Goal: Information Seeking & Learning: Learn about a topic

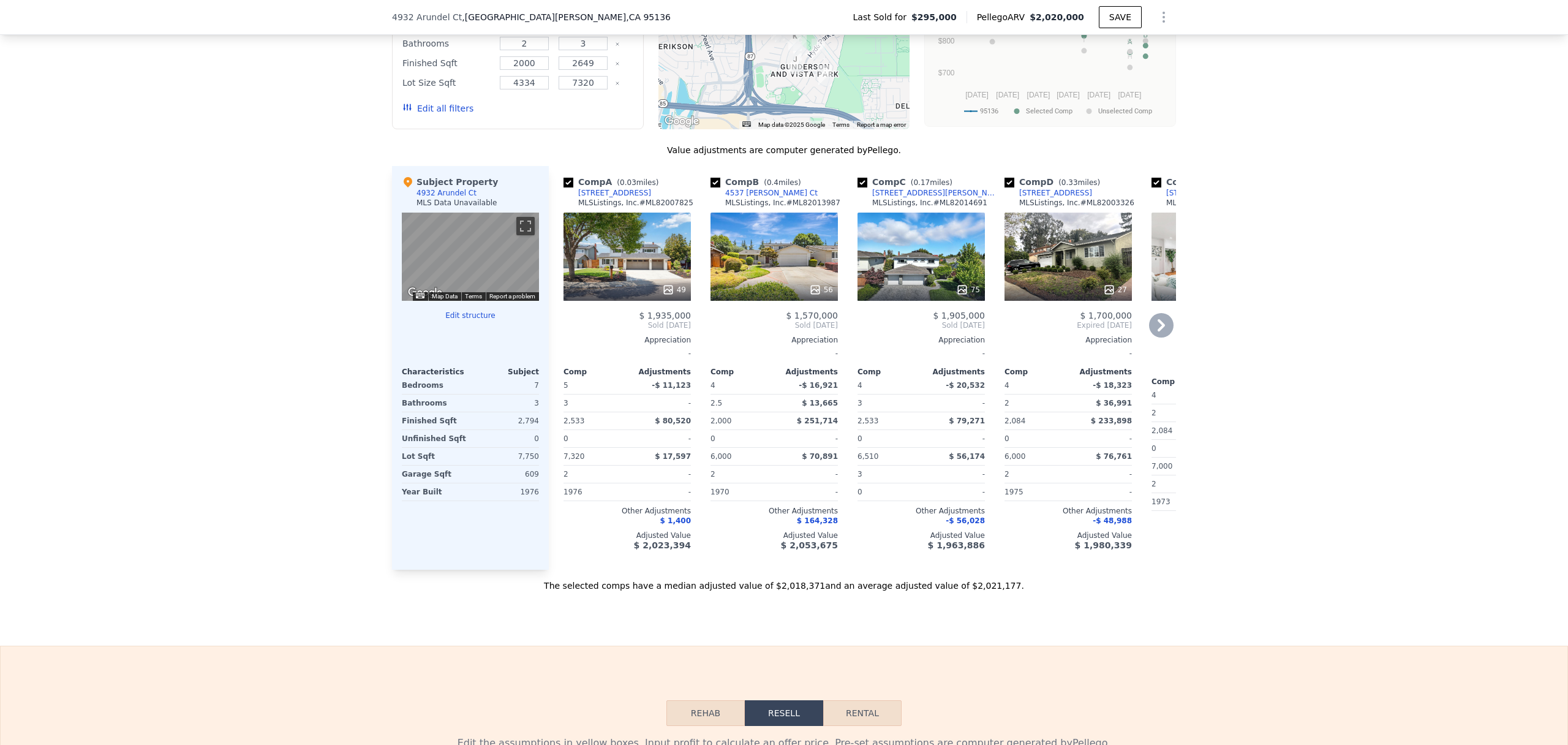
click at [639, 233] on div "49" at bounding box center [628, 257] width 127 height 88
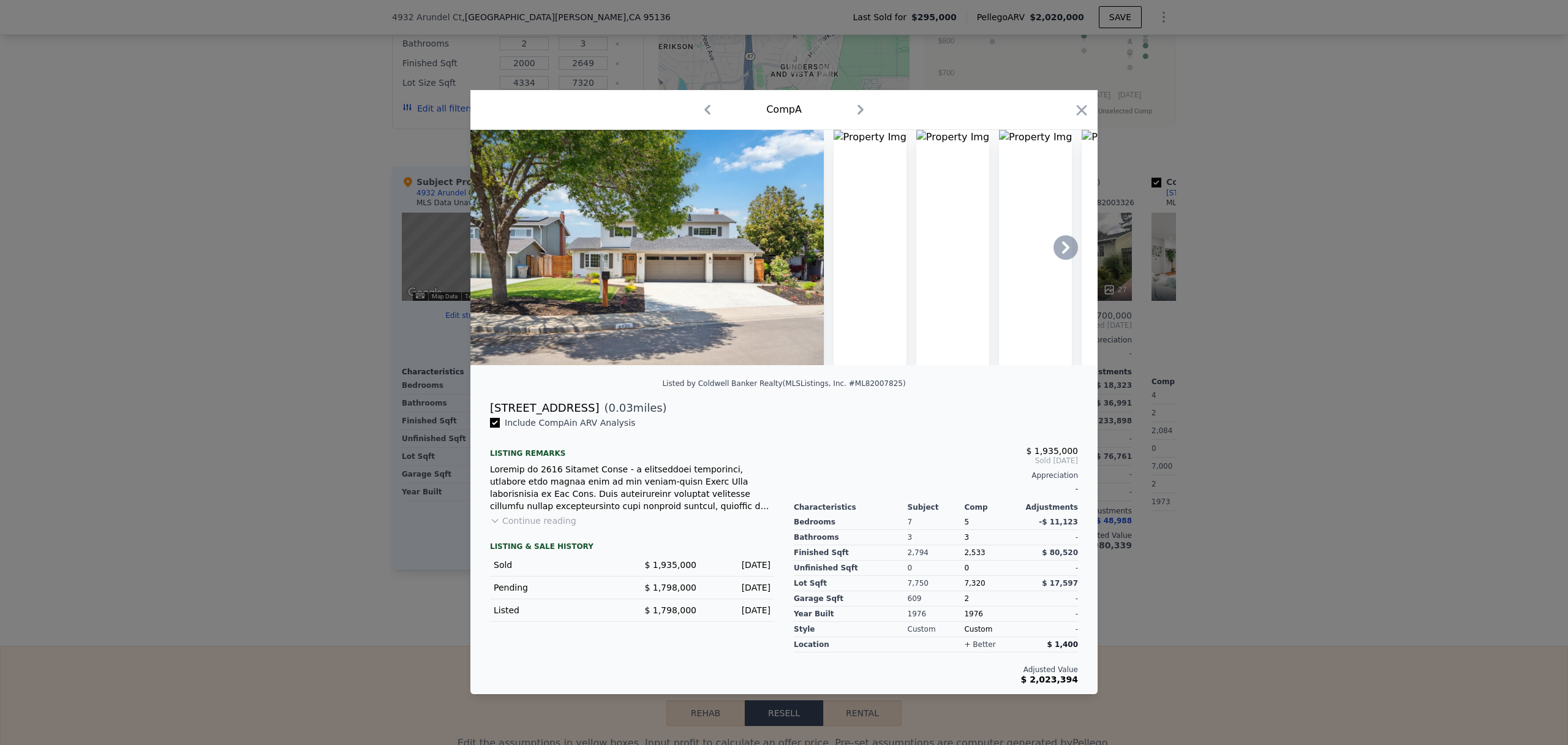
click at [1068, 249] on icon at bounding box center [1066, 247] width 25 height 25
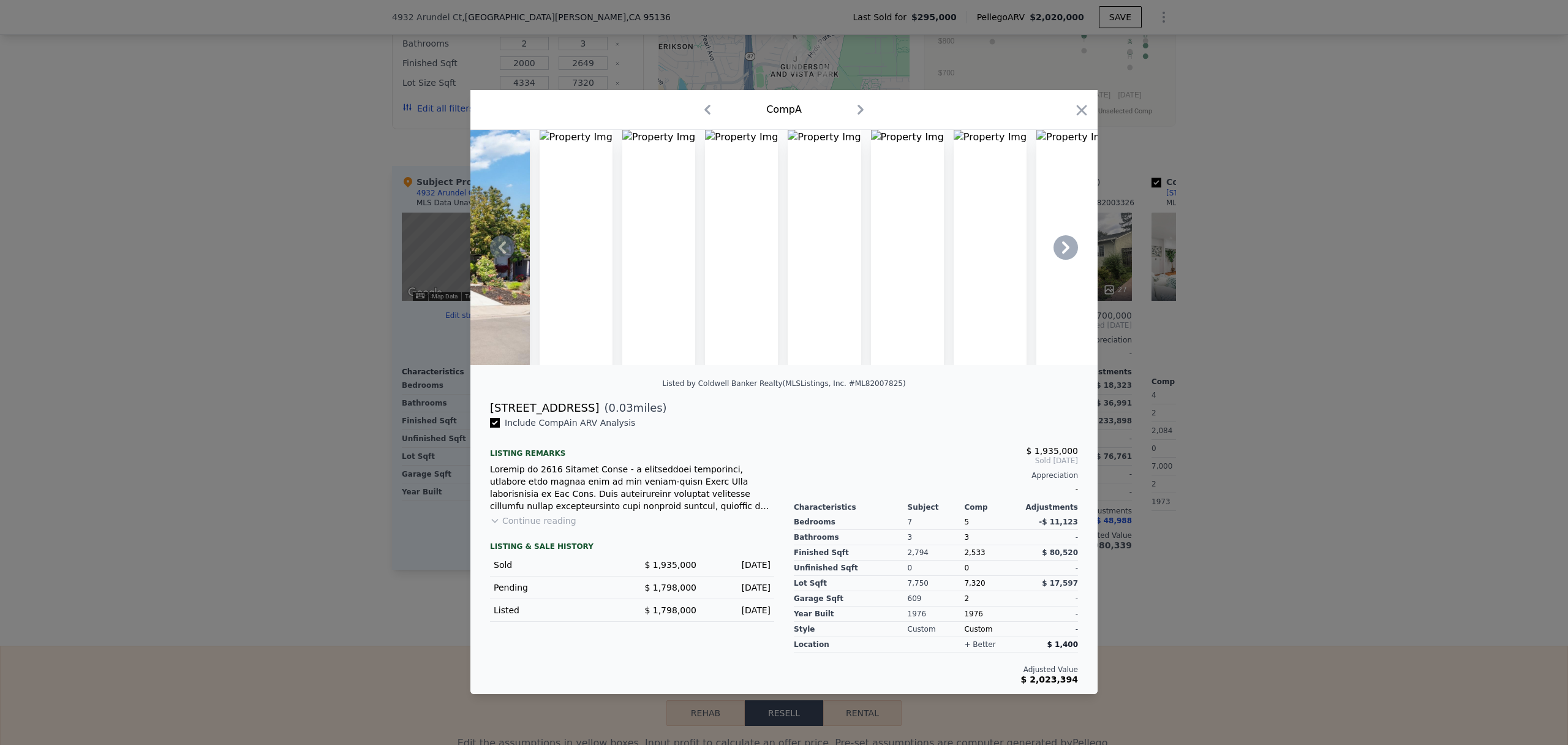
click at [1068, 249] on icon at bounding box center [1066, 247] width 25 height 25
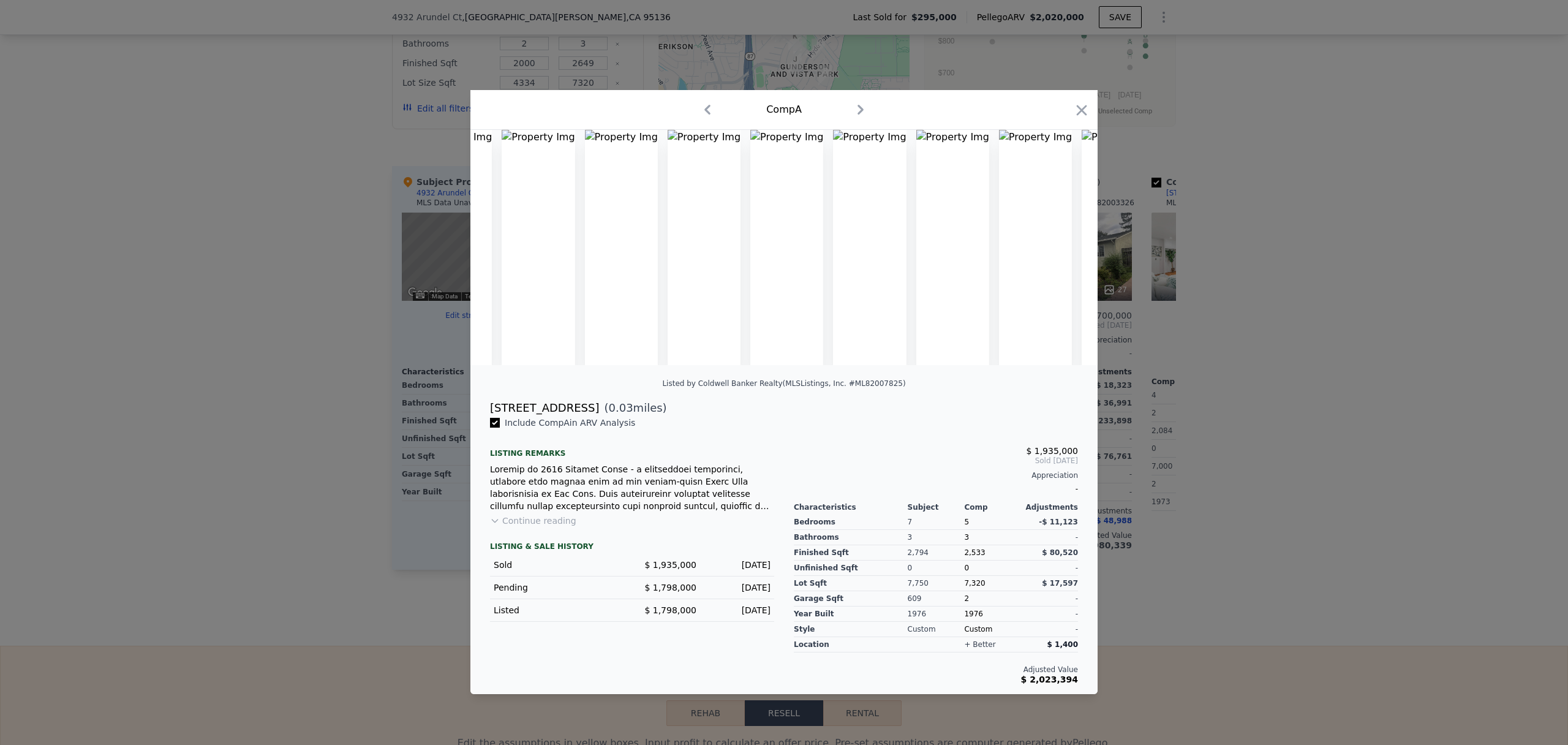
scroll to position [0, 588]
click at [1073, 249] on img at bounding box center [1110, 247] width 73 height 235
click at [506, 251] on icon at bounding box center [502, 247] width 25 height 25
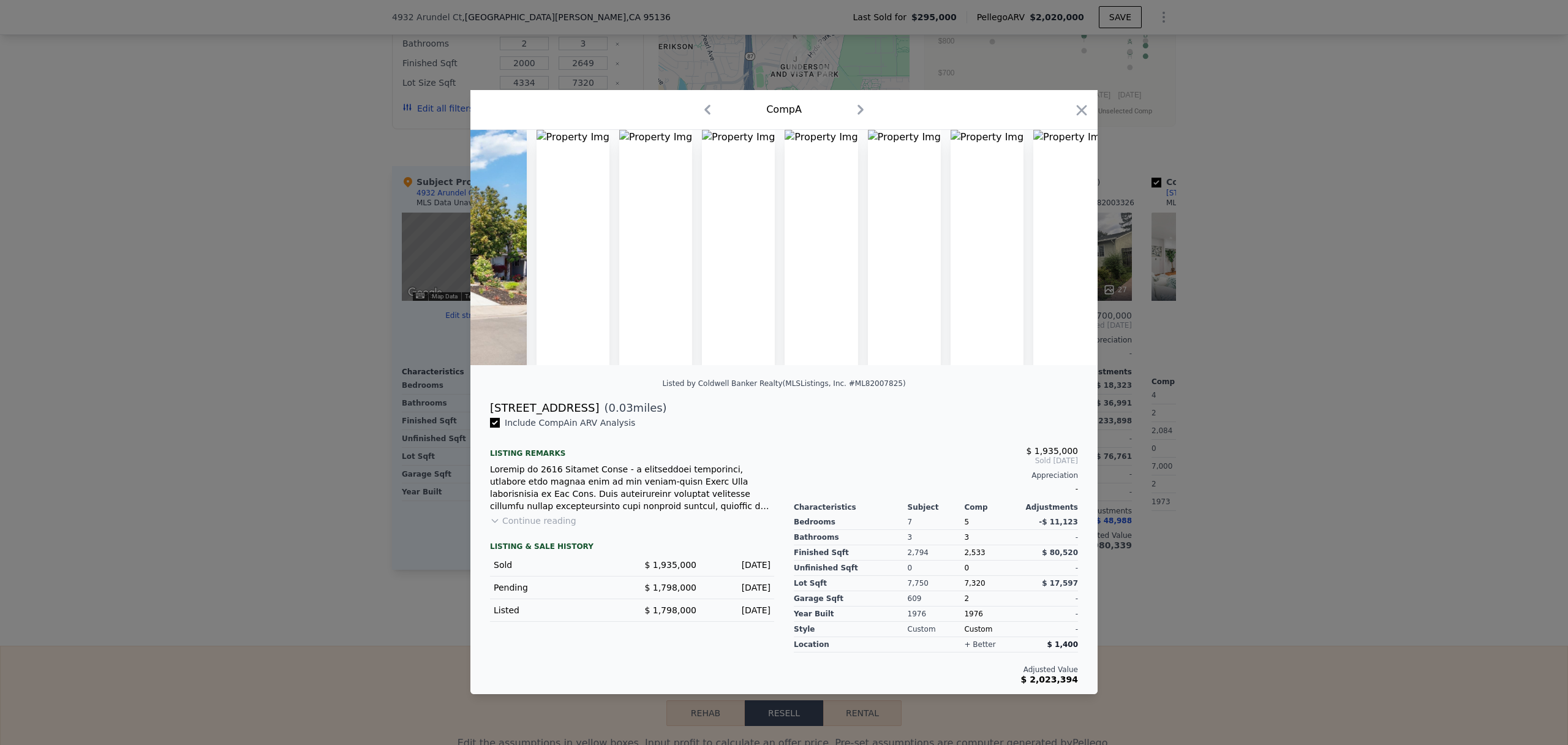
click at [506, 251] on img at bounding box center [350, 247] width 354 height 235
click at [506, 251] on img at bounding box center [354, 247] width 354 height 235
click at [1075, 109] on icon "button" at bounding box center [1082, 111] width 18 height 18
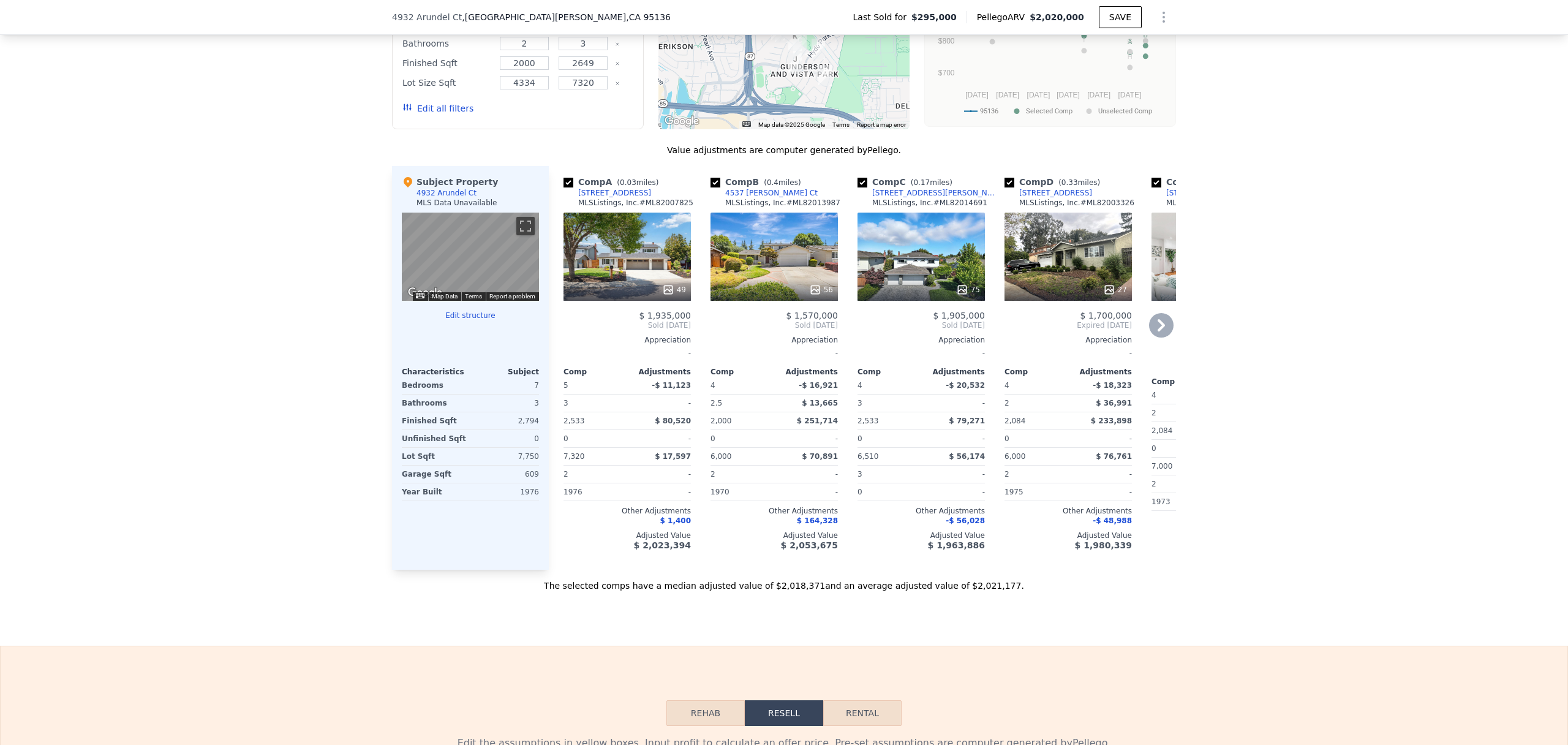
click at [646, 238] on div "49" at bounding box center [628, 257] width 127 height 88
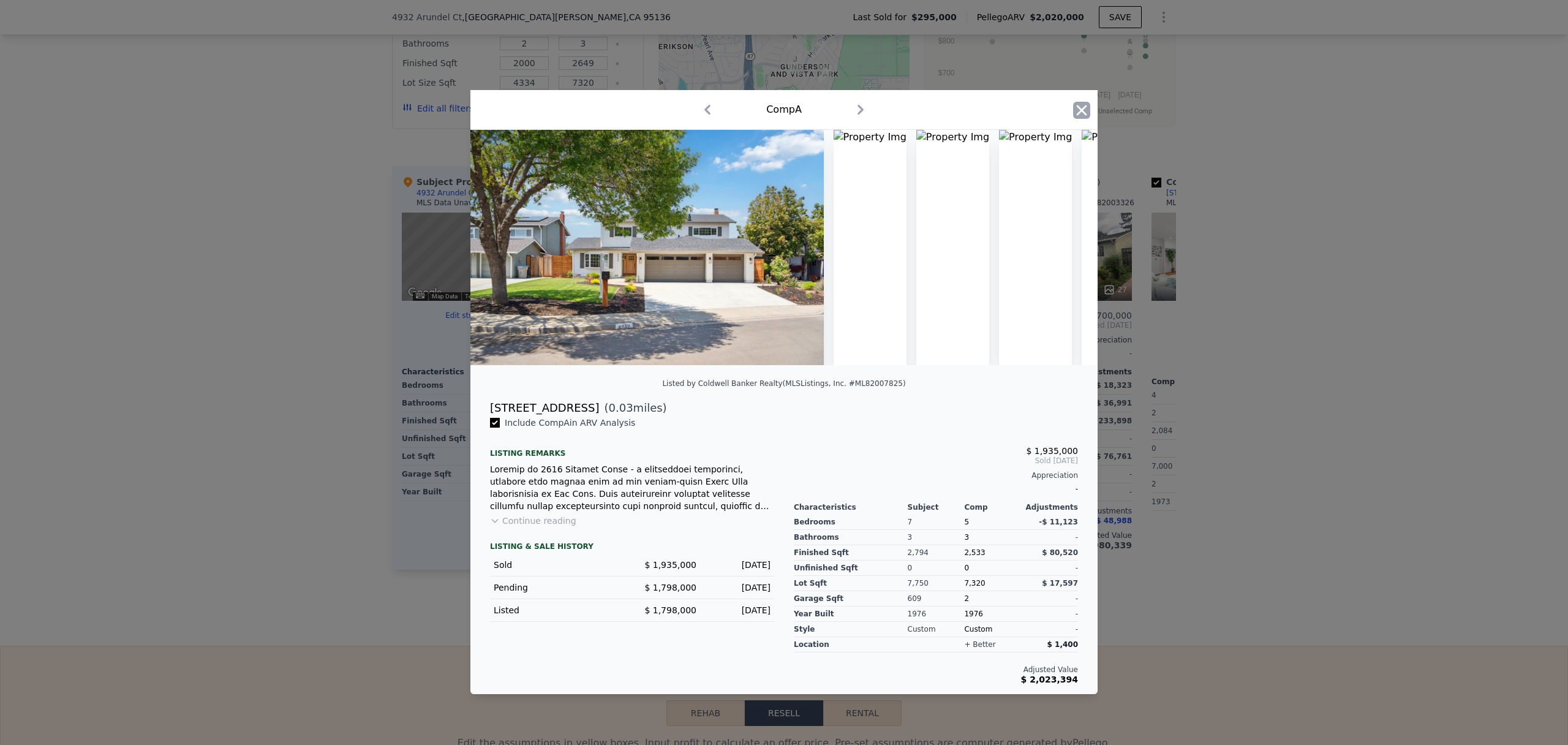
click at [1082, 109] on icon "button" at bounding box center [1081, 110] width 10 height 10
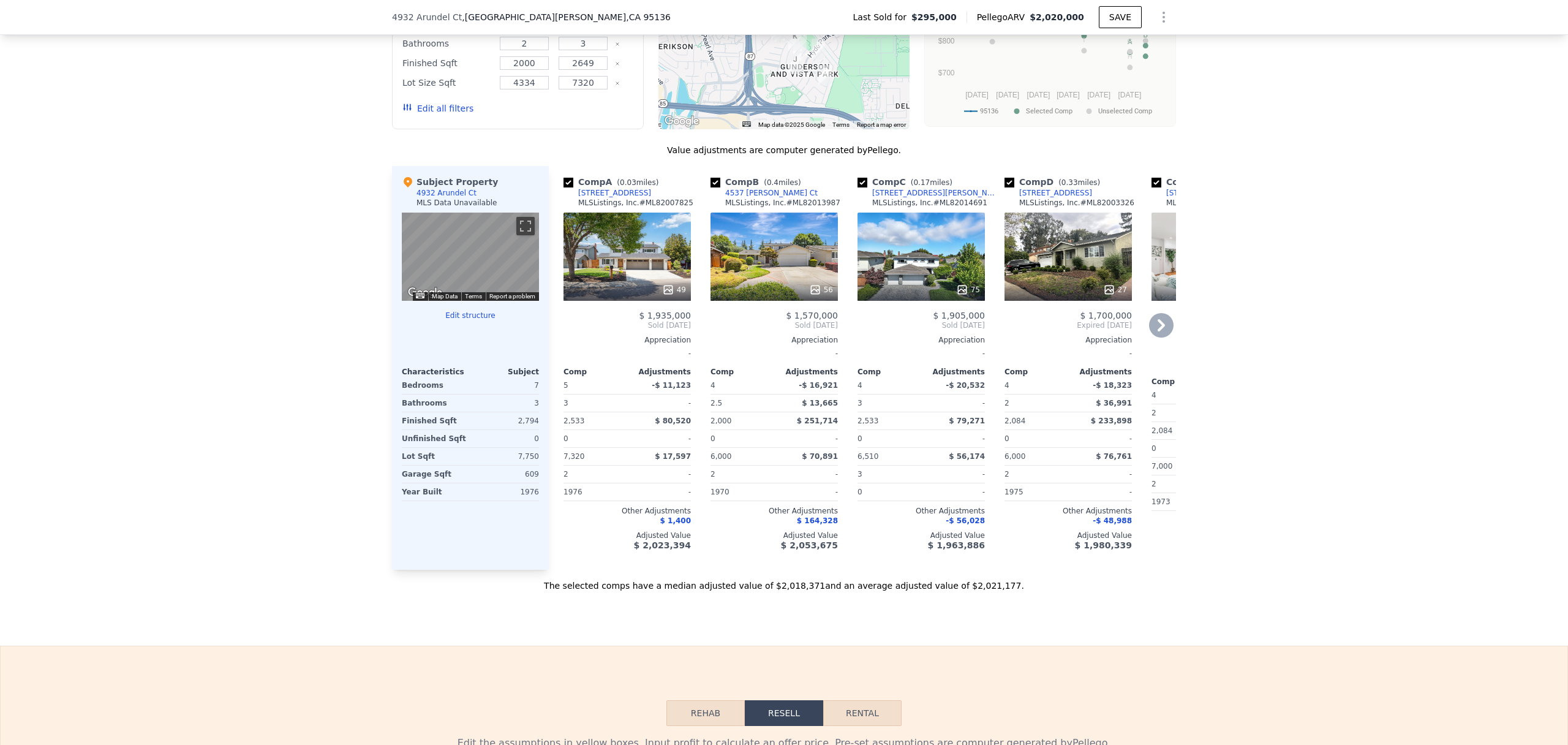
click at [607, 192] on div "[STREET_ADDRESS]" at bounding box center [615, 193] width 73 height 10
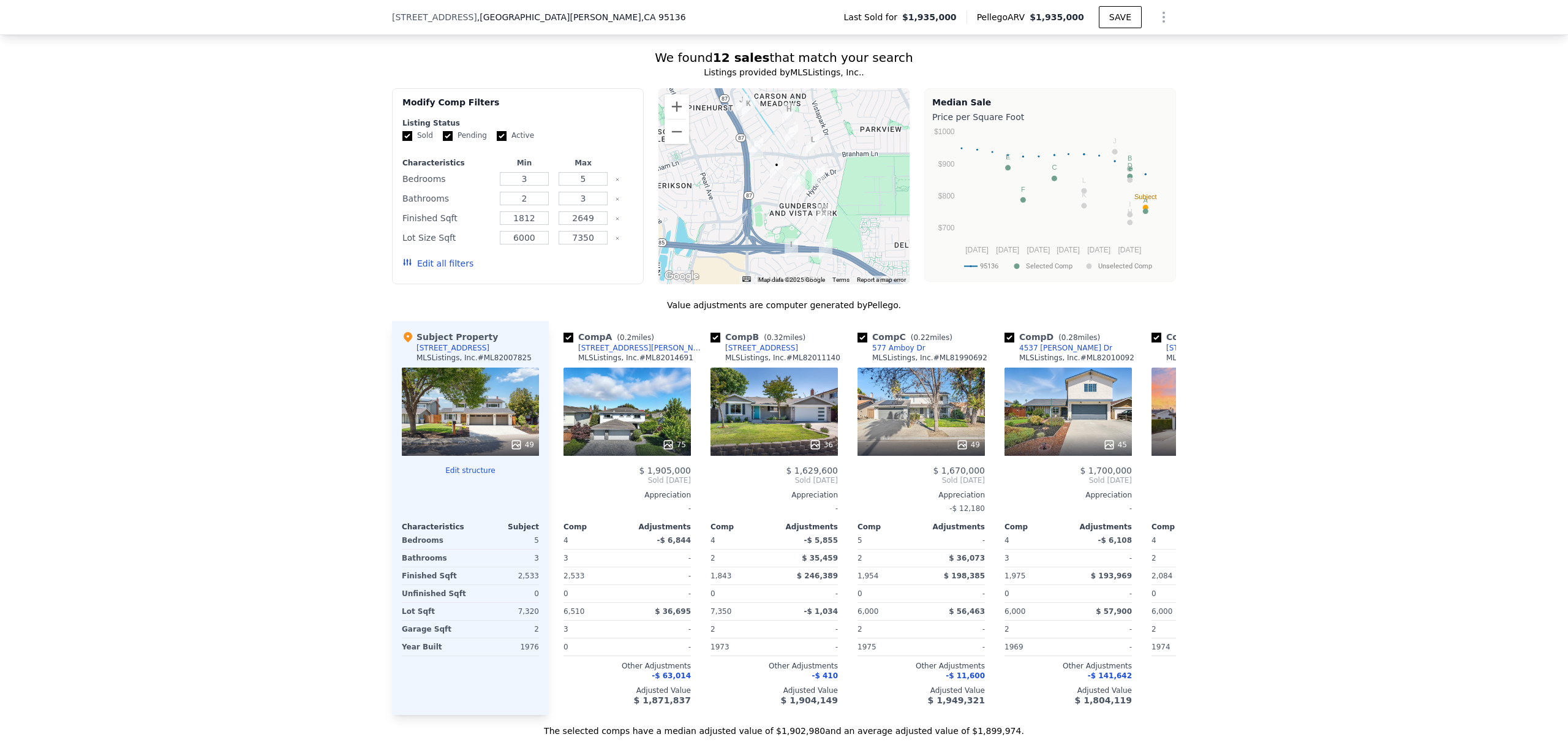
scroll to position [1167, 0]
click at [1156, 477] on icon at bounding box center [1161, 480] width 25 height 25
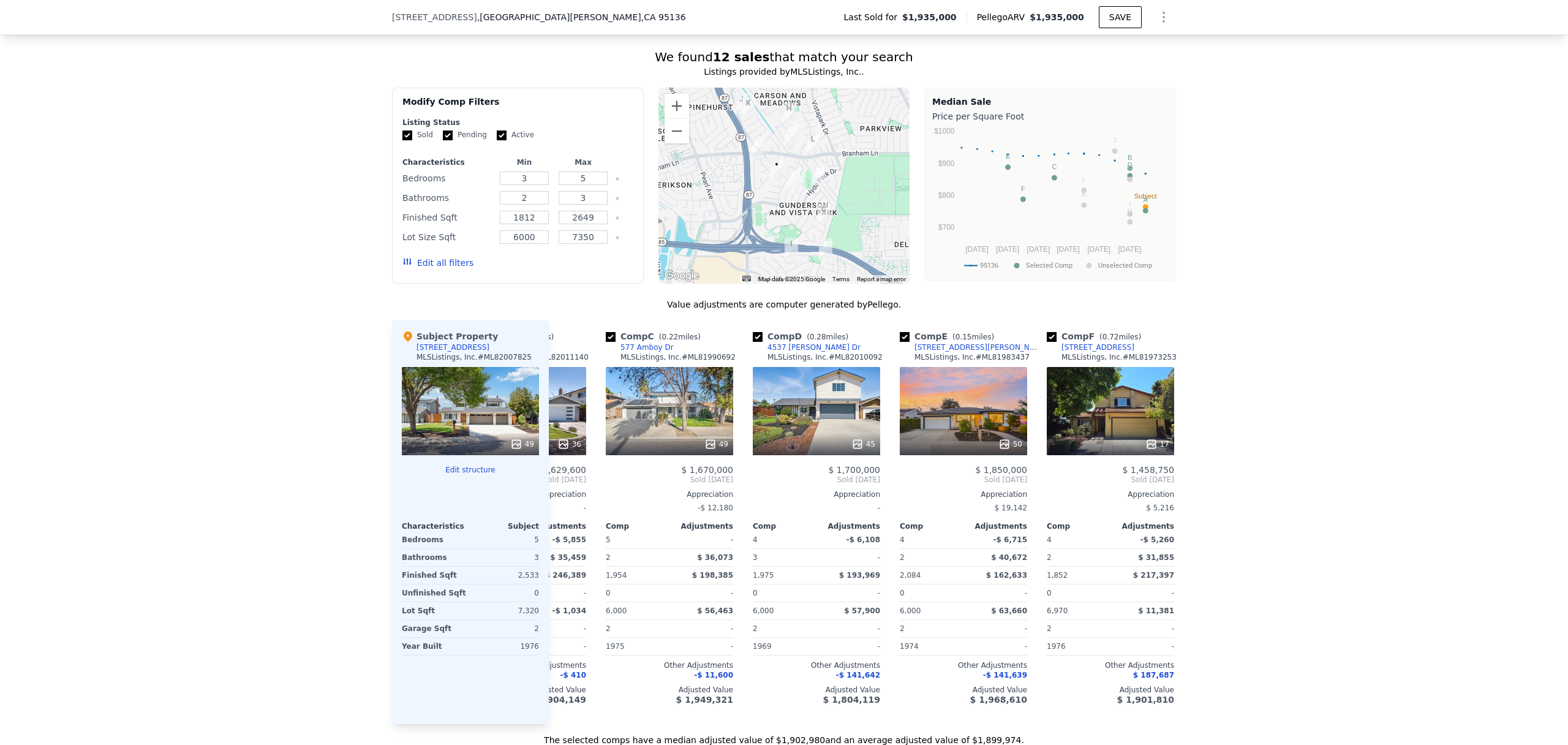
scroll to position [0, 294]
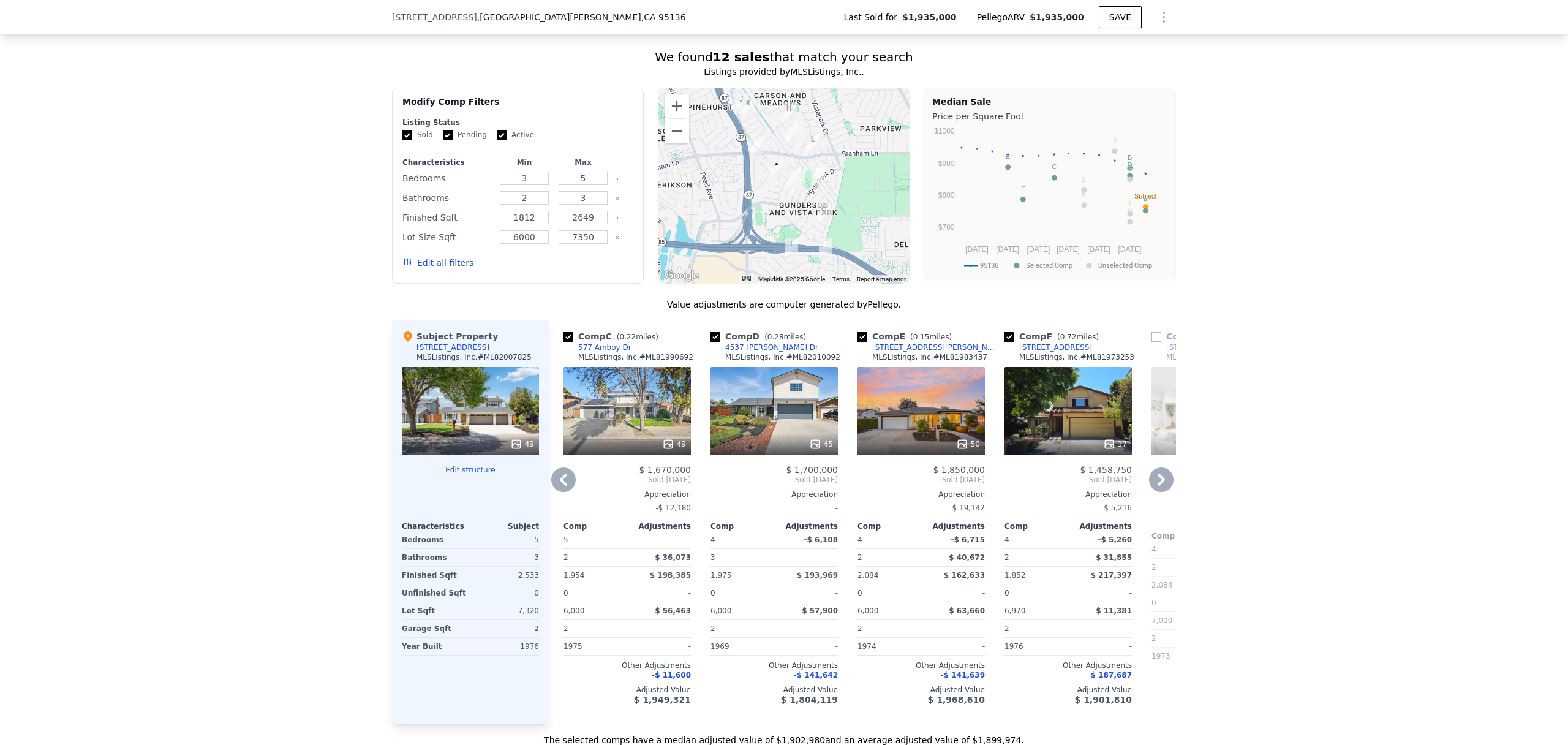
click at [1156, 477] on icon at bounding box center [1161, 480] width 25 height 25
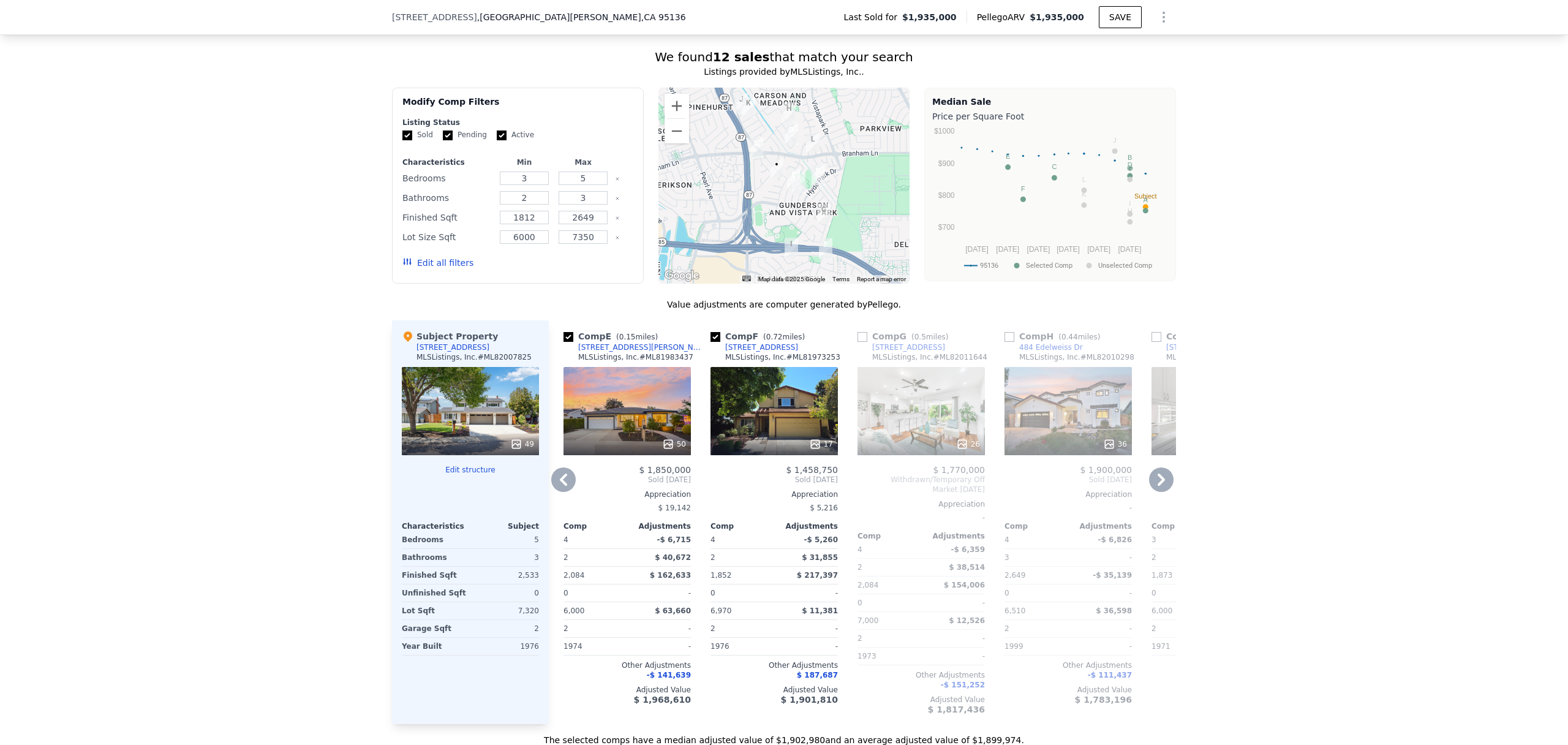
click at [1156, 477] on icon at bounding box center [1161, 480] width 25 height 25
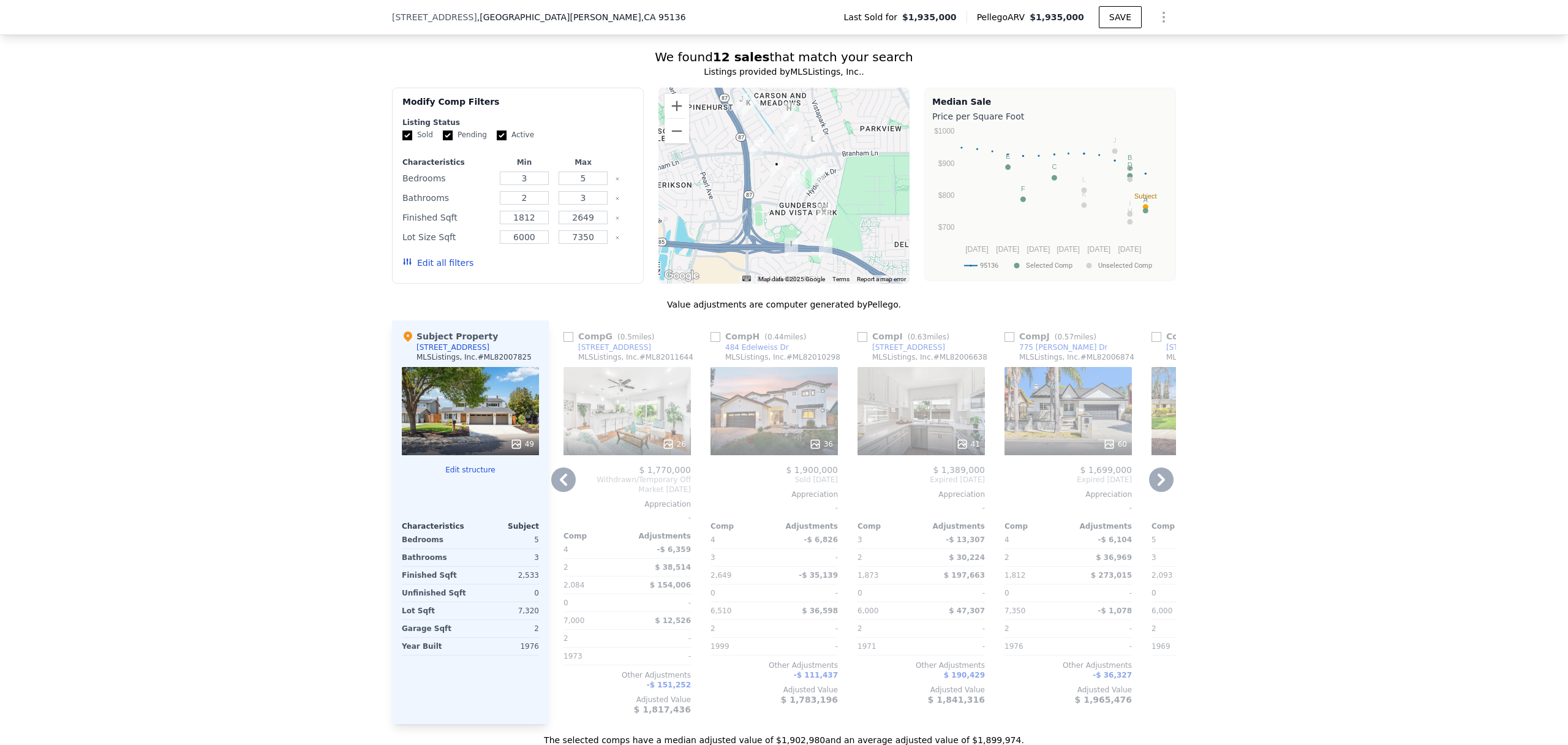
click at [1156, 477] on icon at bounding box center [1161, 480] width 25 height 25
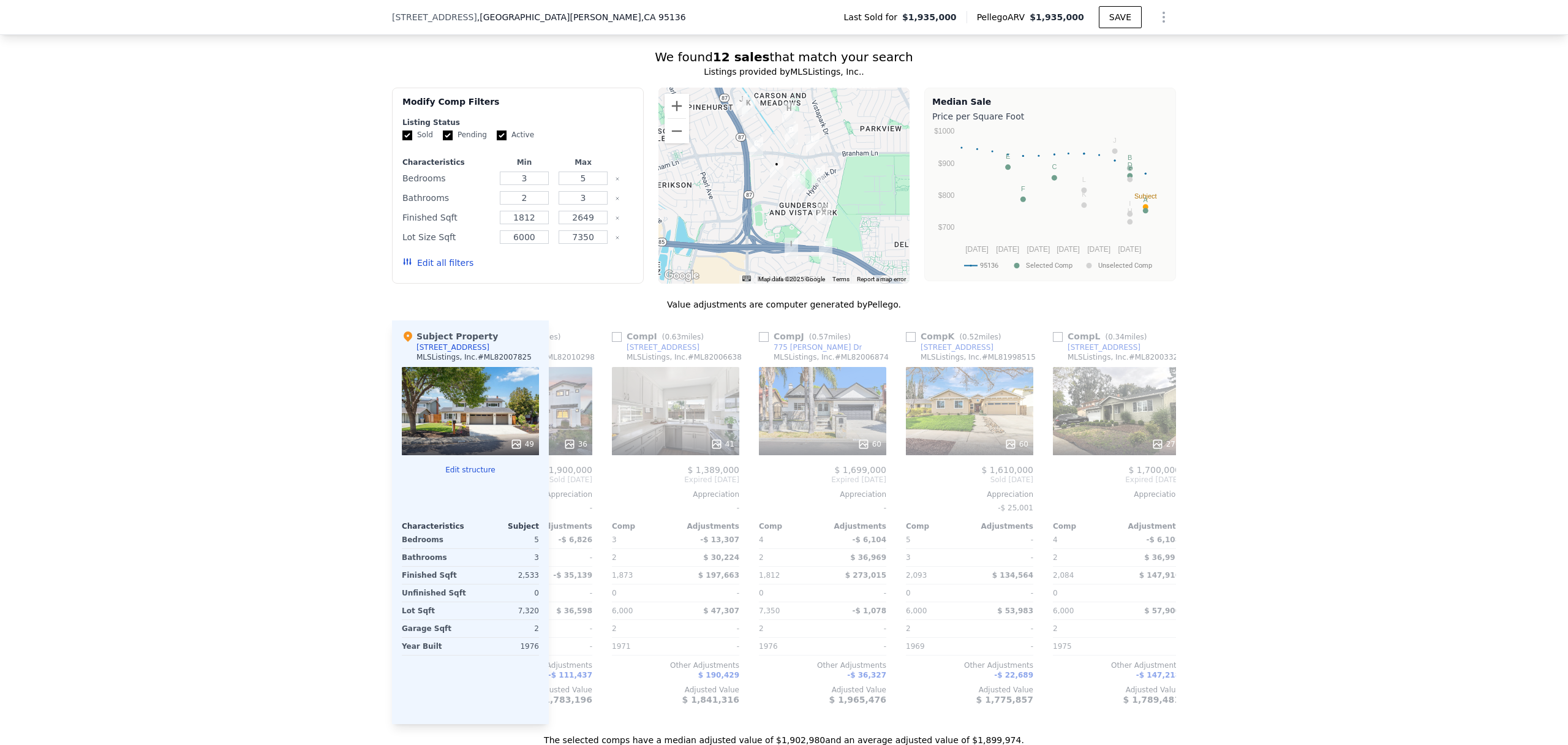
scroll to position [0, 1166]
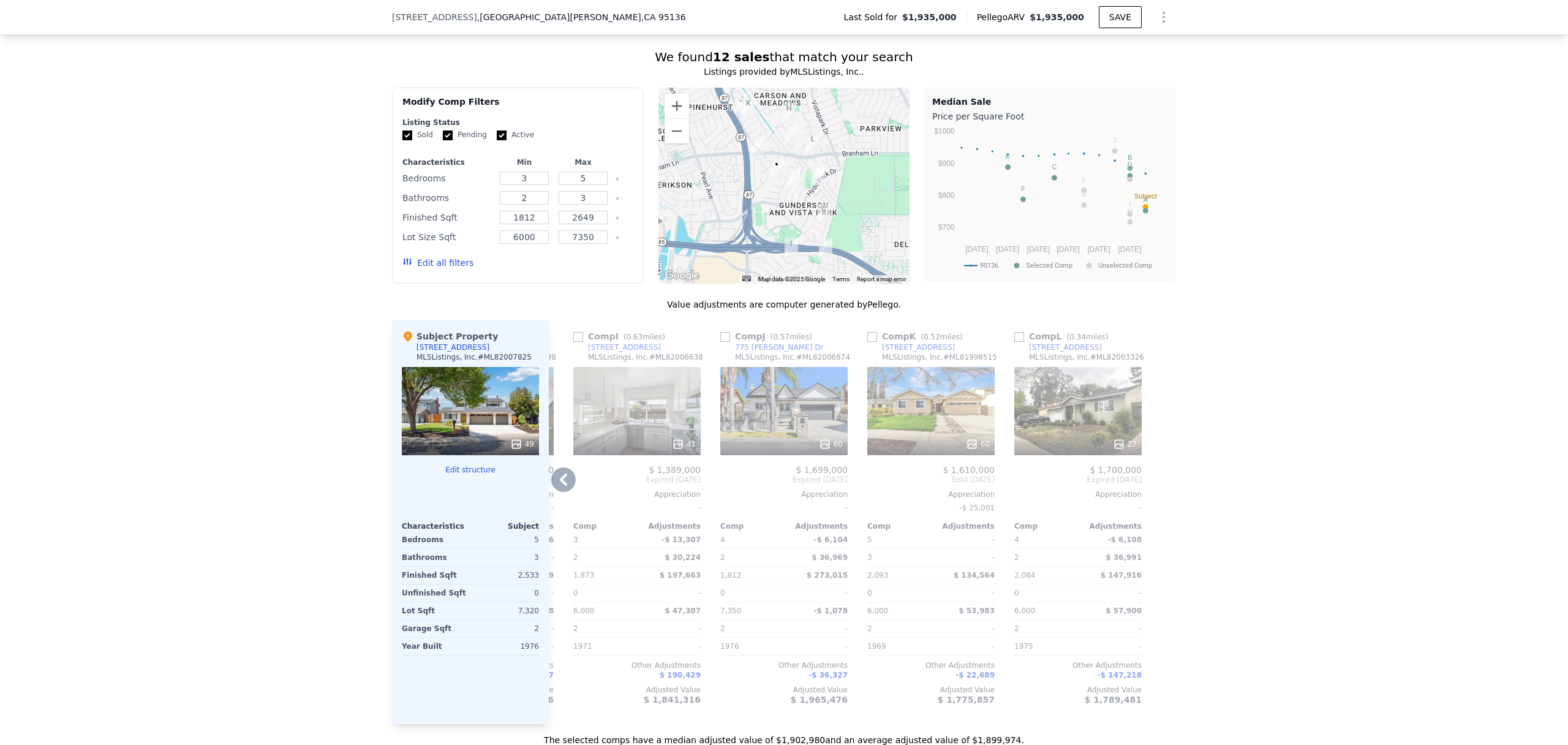
click at [567, 477] on icon at bounding box center [563, 480] width 25 height 25
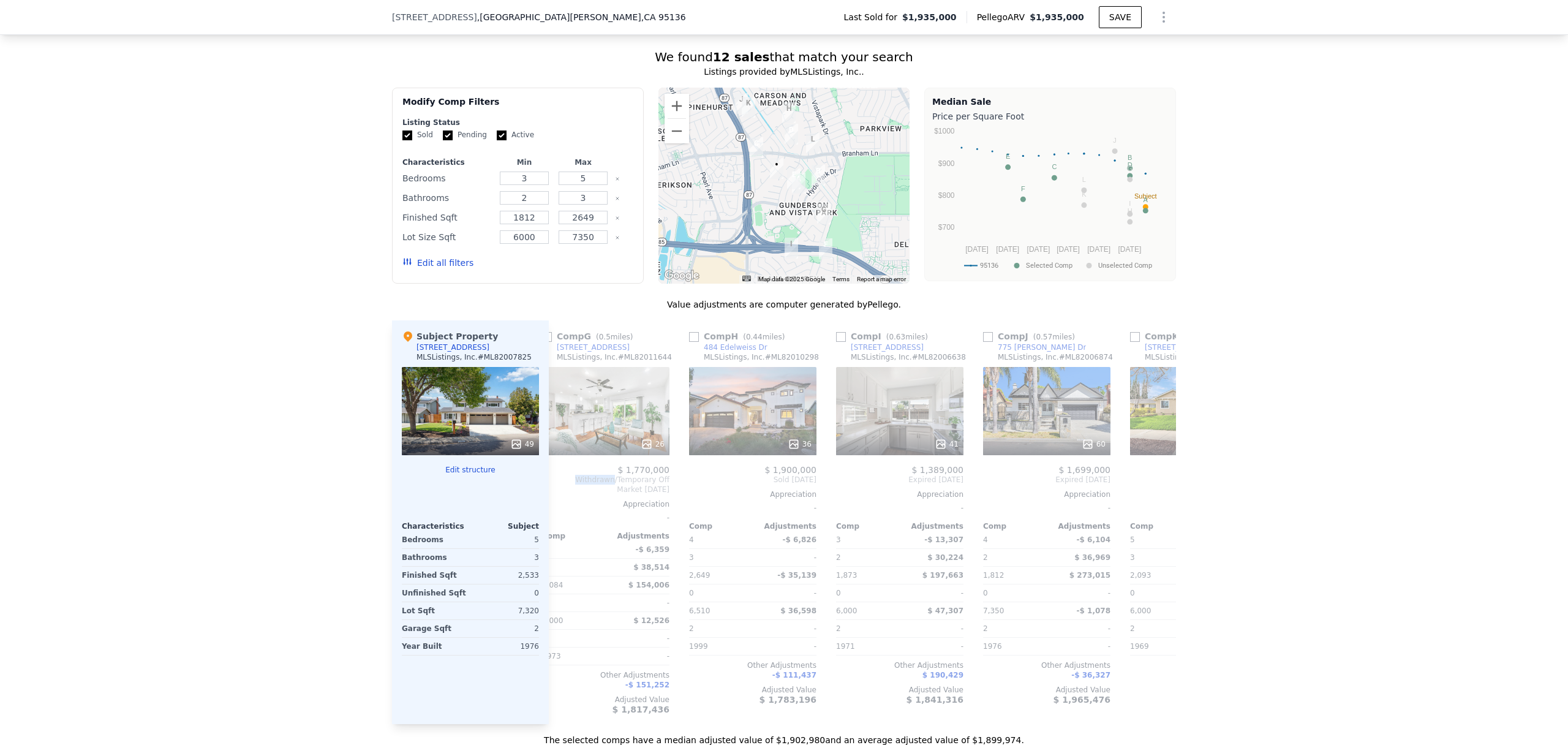
click at [567, 477] on span "Withdrawn/Temporary Off Market Jul 2025" at bounding box center [606, 484] width 127 height 20
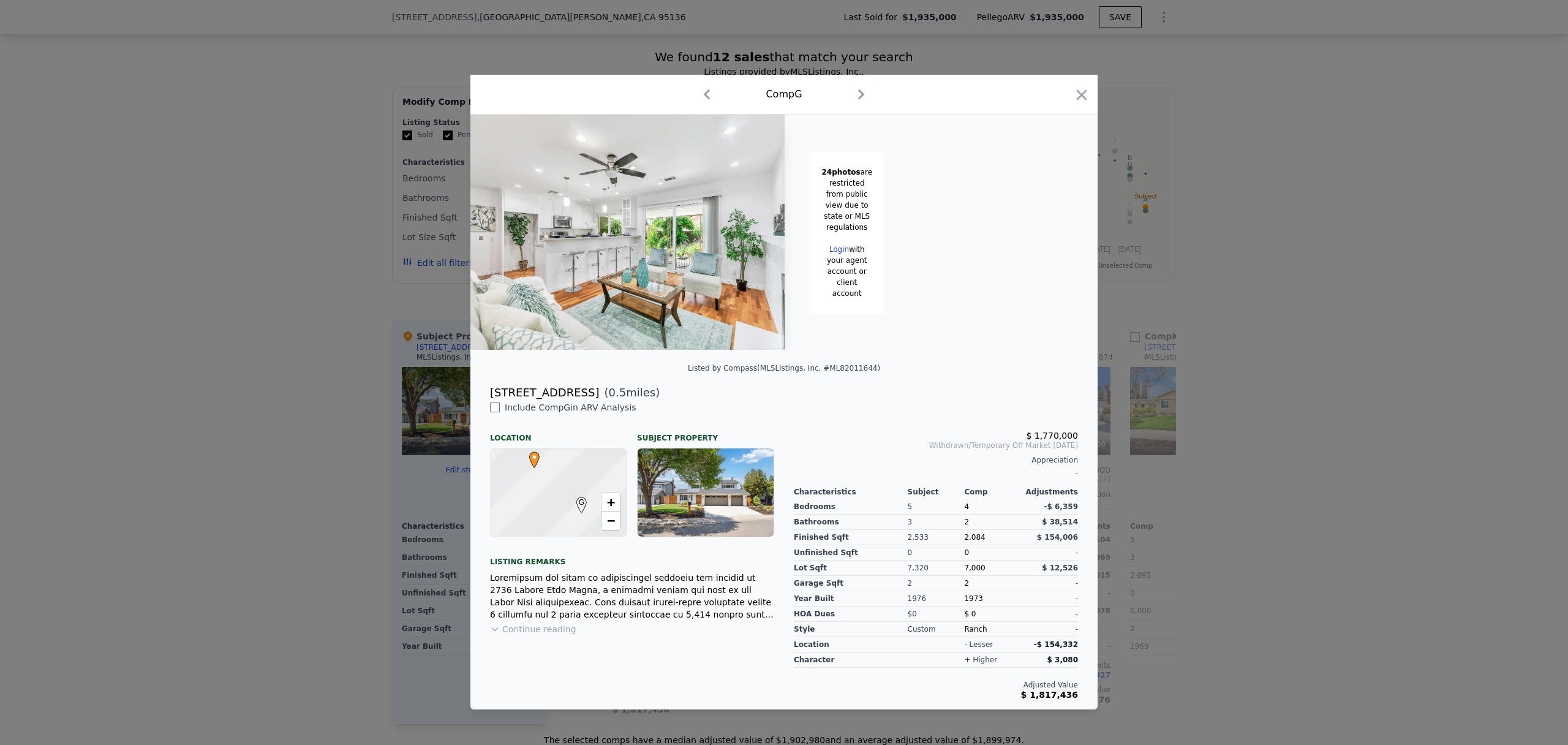
scroll to position [0, 872]
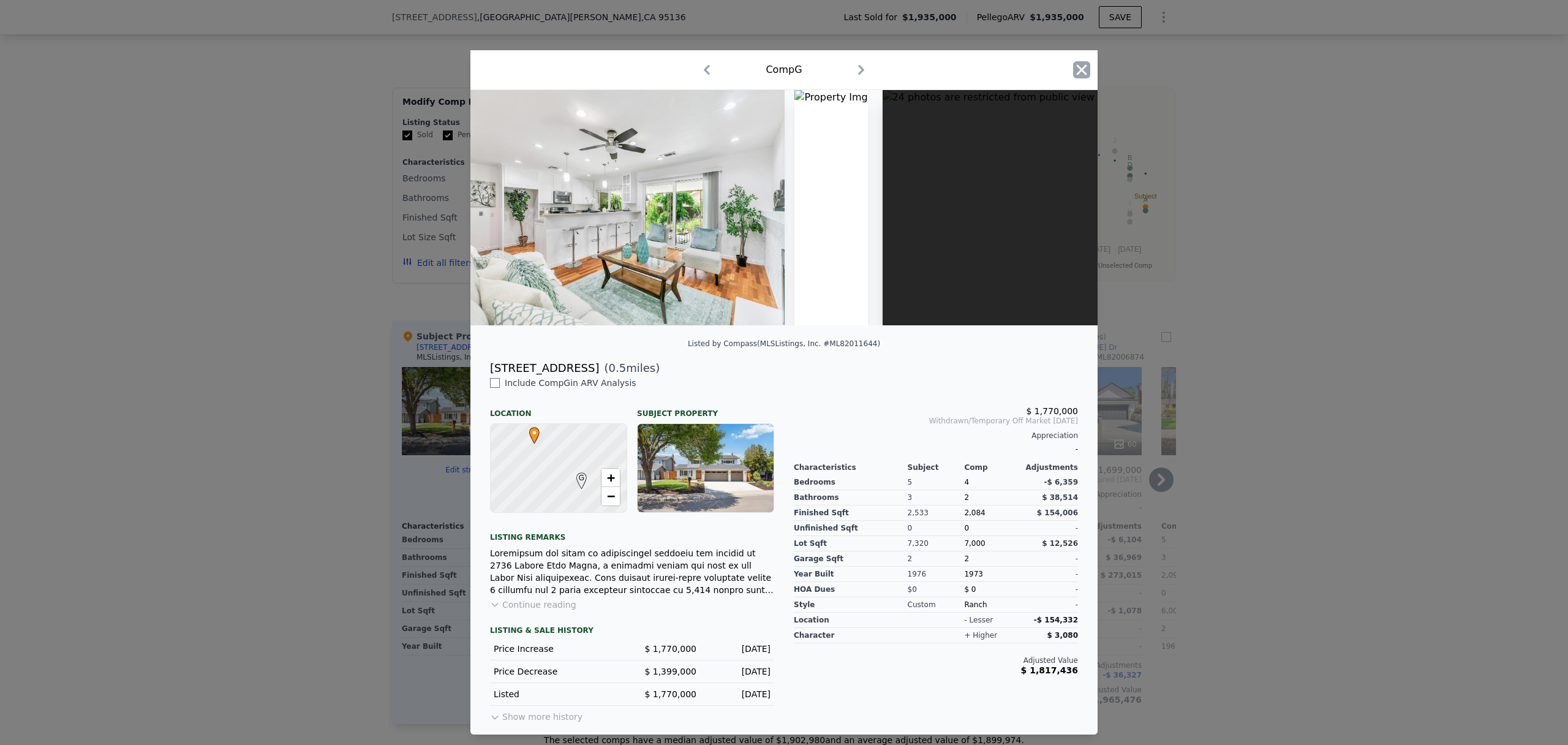
click at [1078, 76] on icon "button" at bounding box center [1082, 70] width 18 height 18
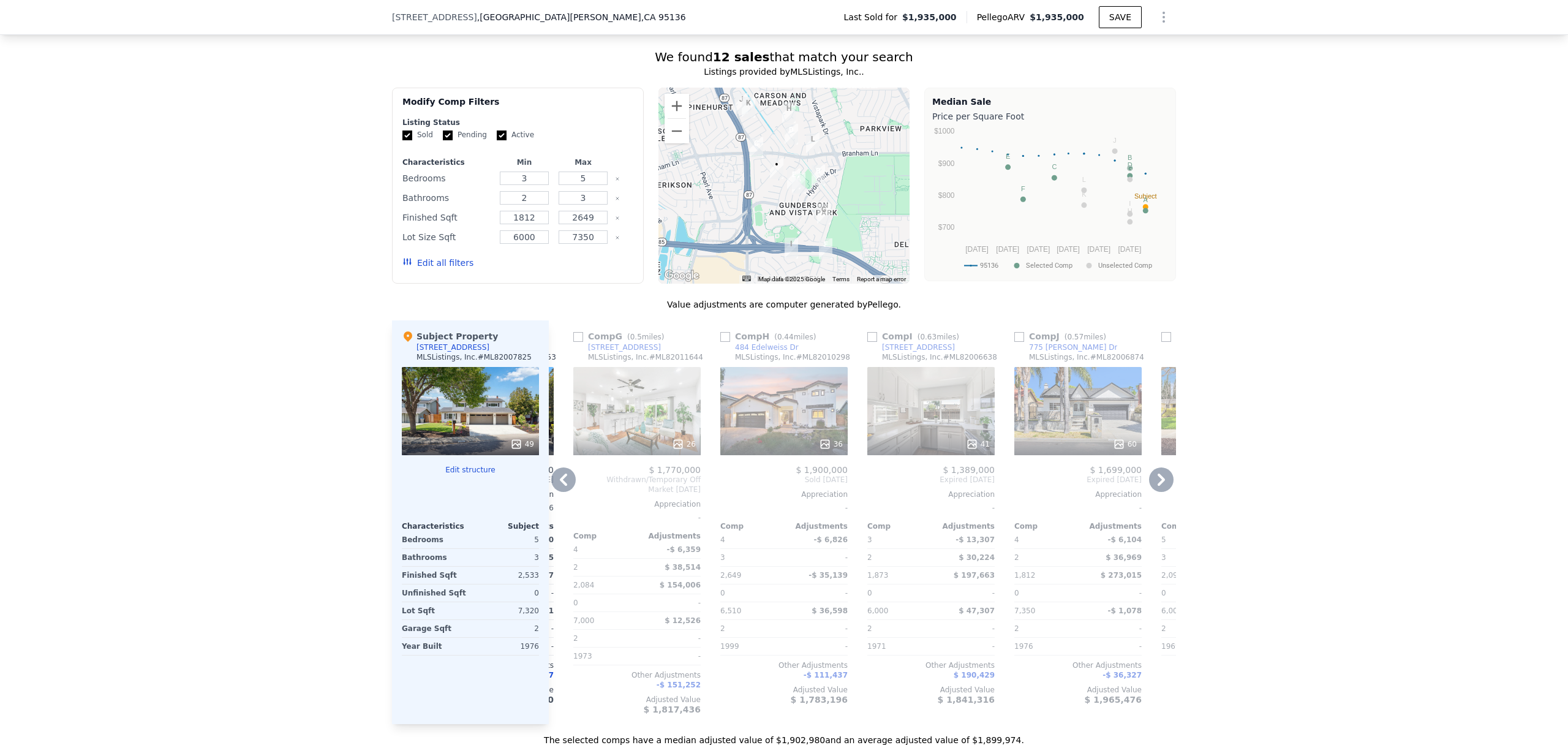
click at [564, 481] on icon at bounding box center [563, 480] width 7 height 12
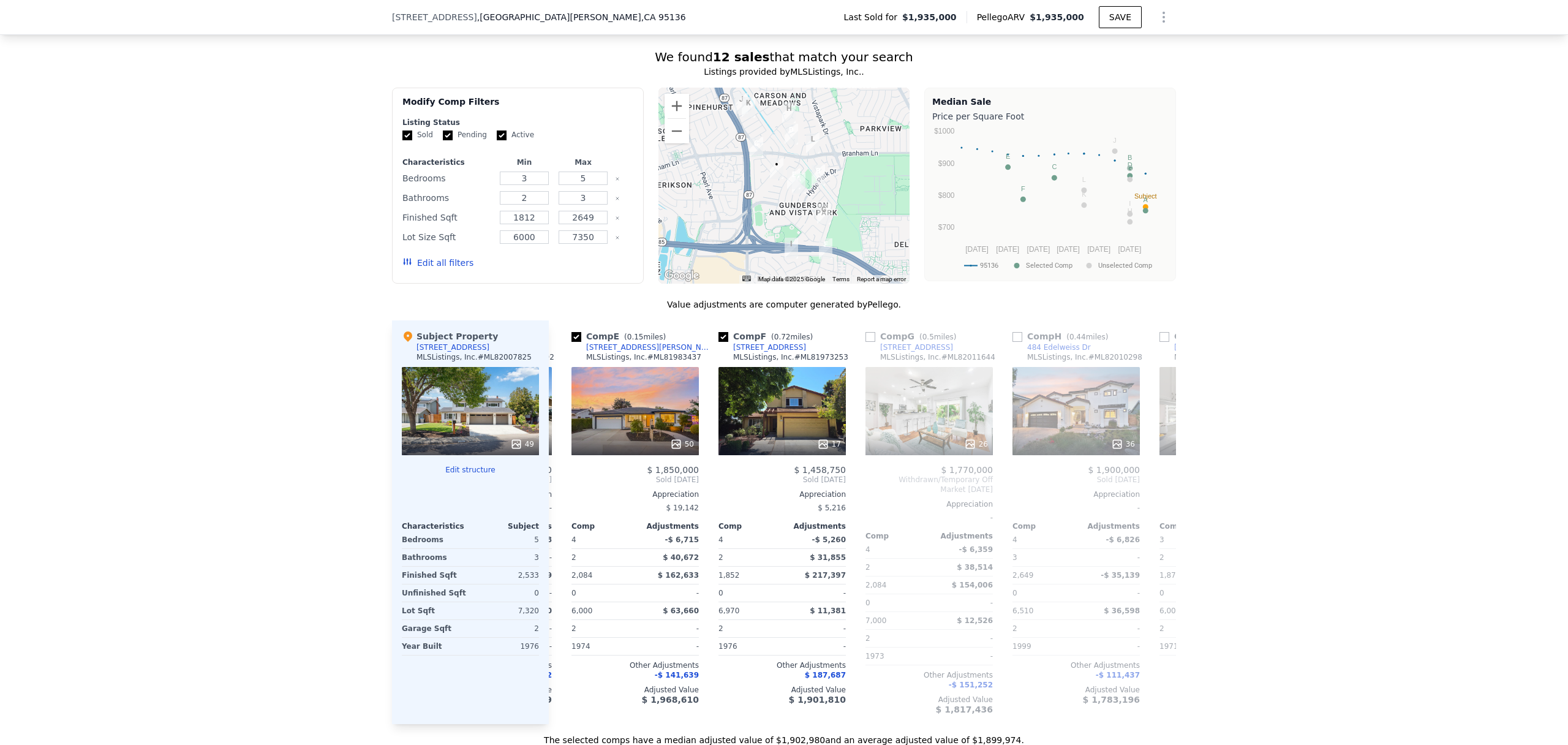
scroll to position [0, 578]
click at [564, 481] on div "Comp A ( 0.2 miles) 4957 New Compton Ct MLSListings, Inc. # ML82014691 75 $ 1,9…" at bounding box center [862, 522] width 628 height 404
click at [682, 445] on icon at bounding box center [678, 444] width 12 height 12
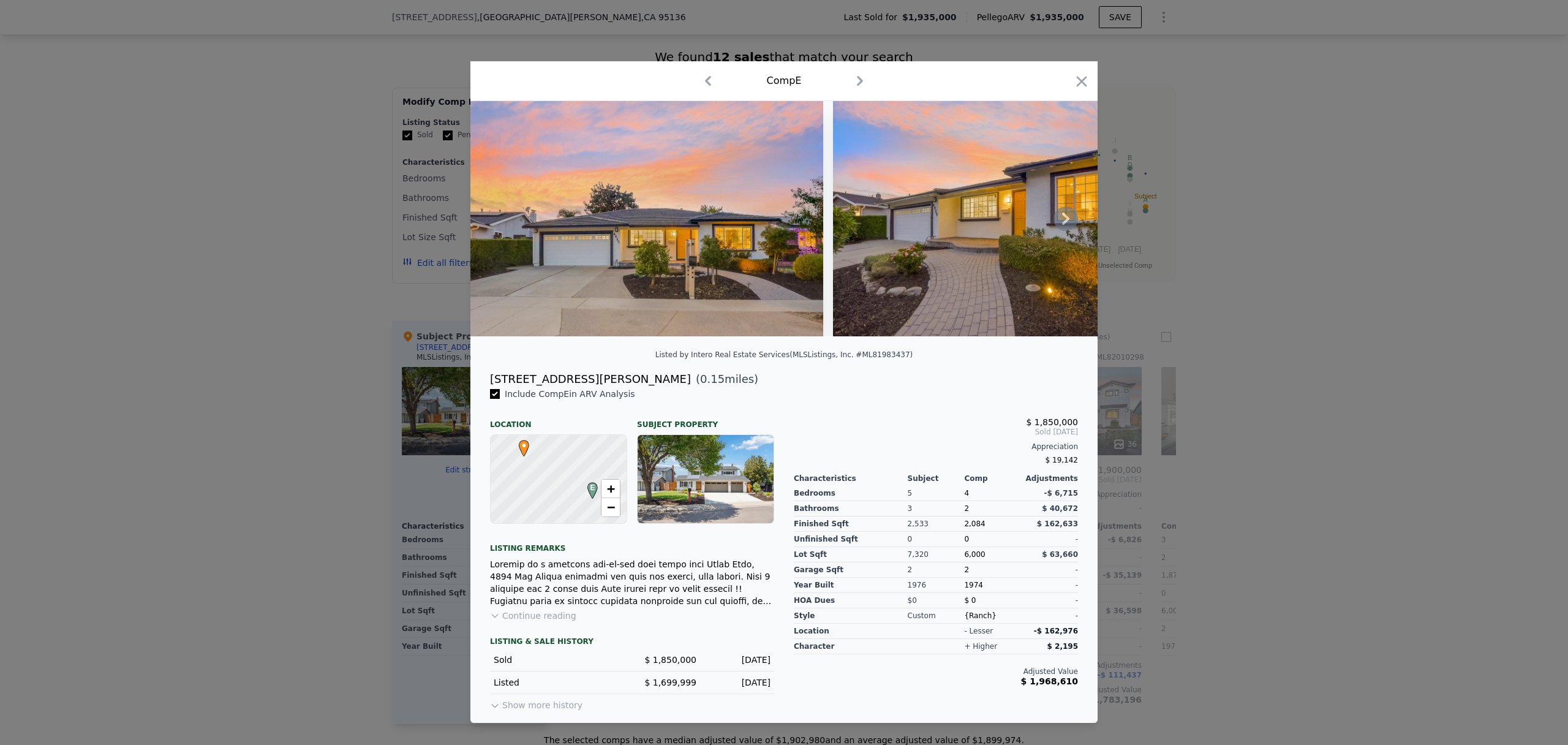
click at [1067, 219] on icon at bounding box center [1066, 218] width 7 height 12
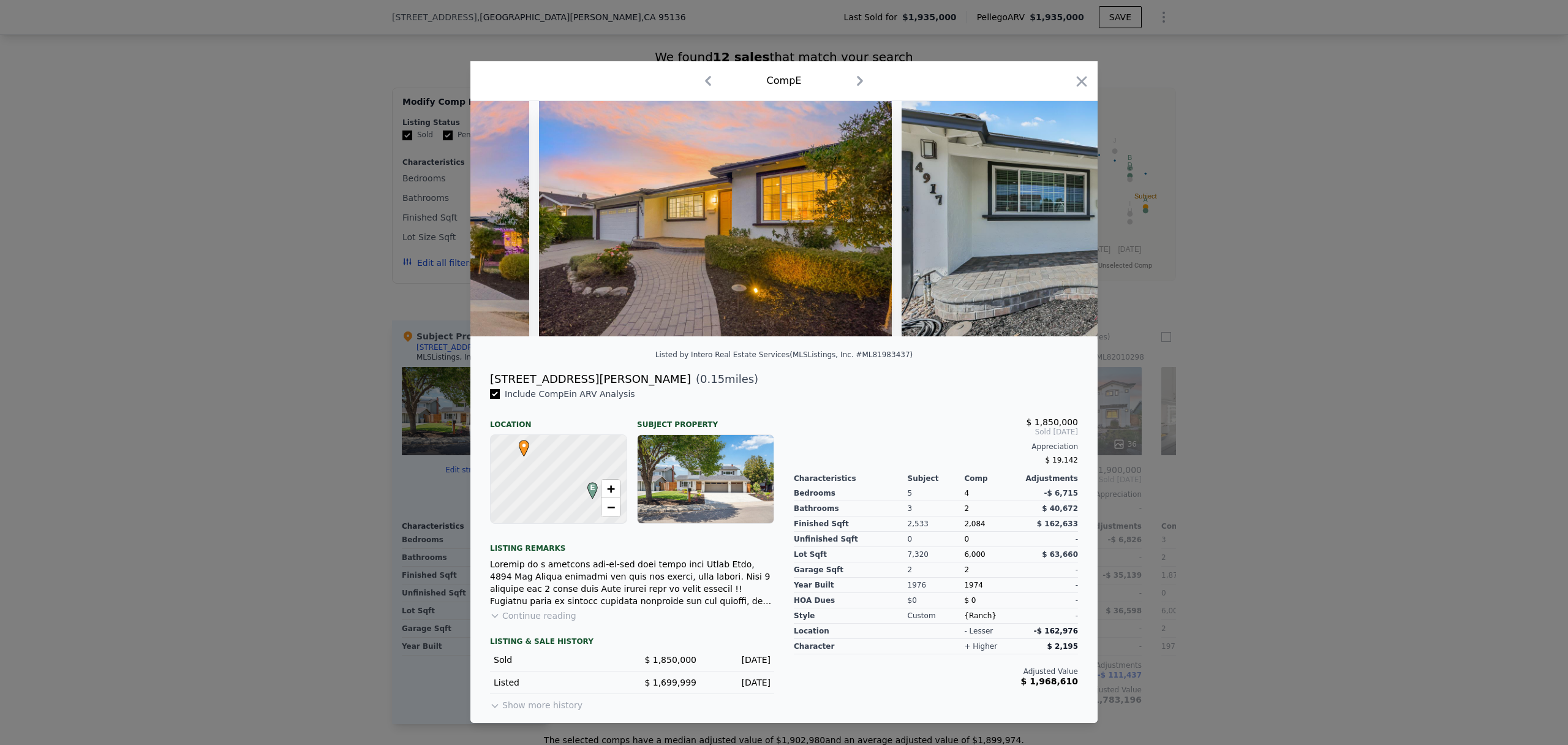
click at [1067, 219] on img at bounding box center [1077, 218] width 353 height 235
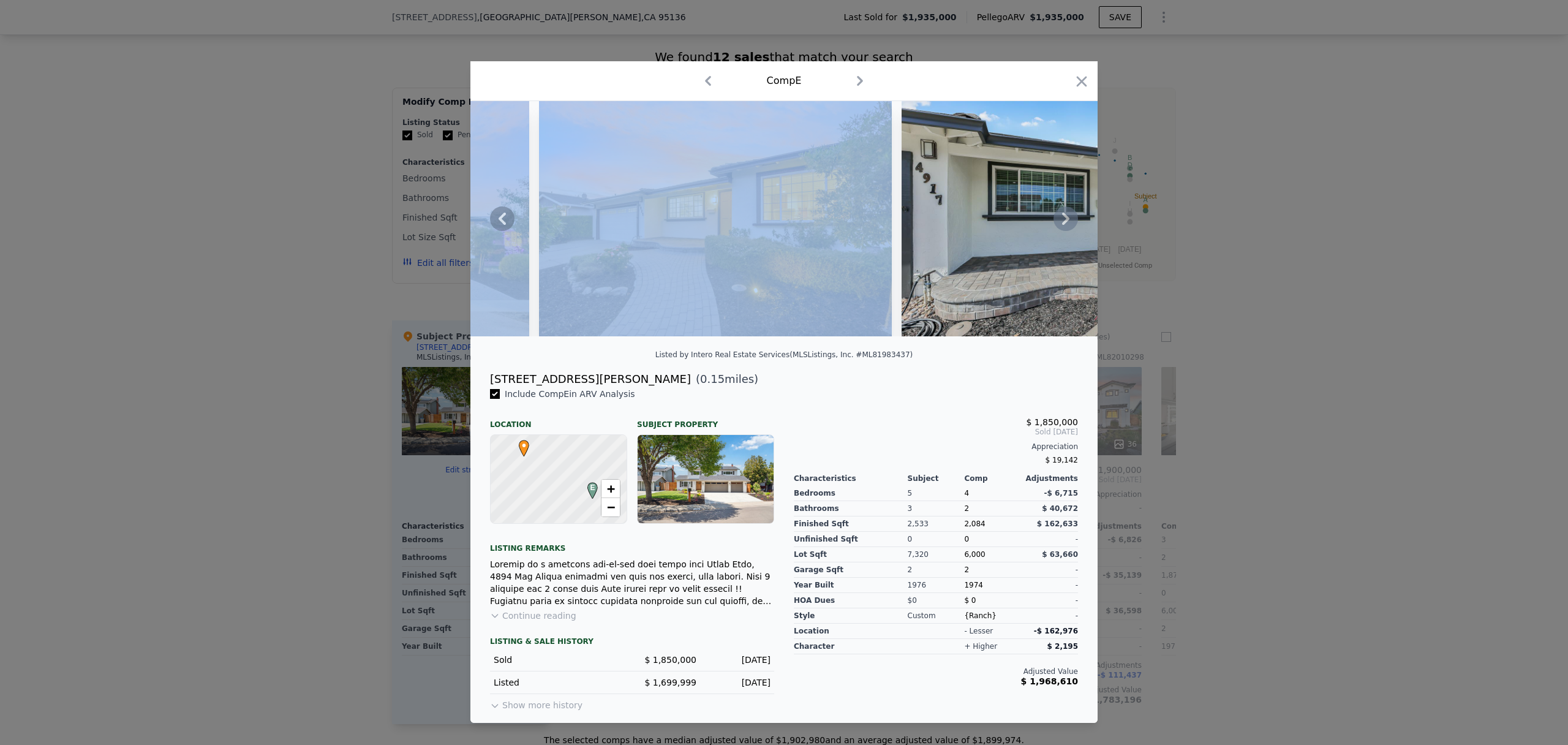
click at [1067, 219] on icon at bounding box center [1066, 218] width 7 height 12
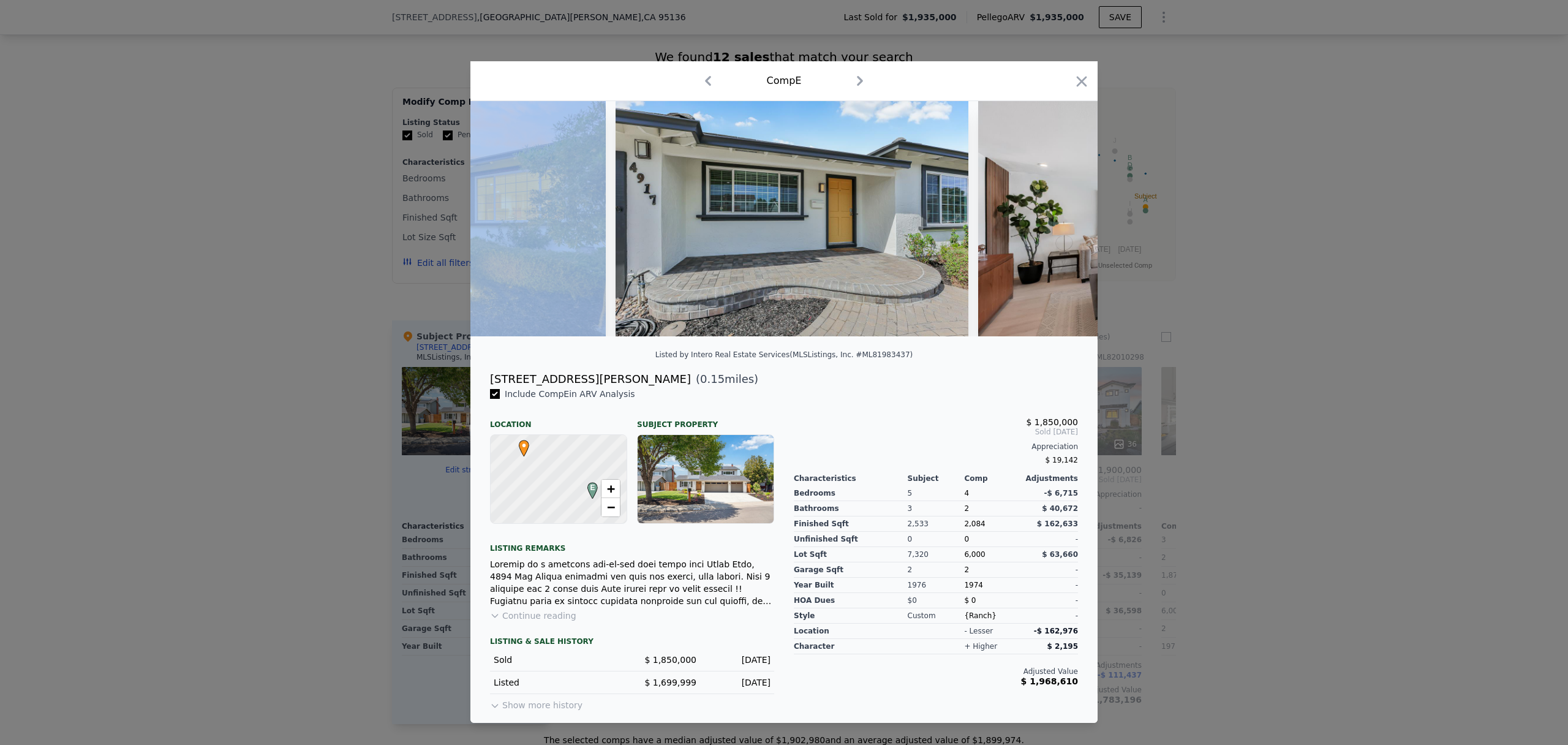
scroll to position [0, 588]
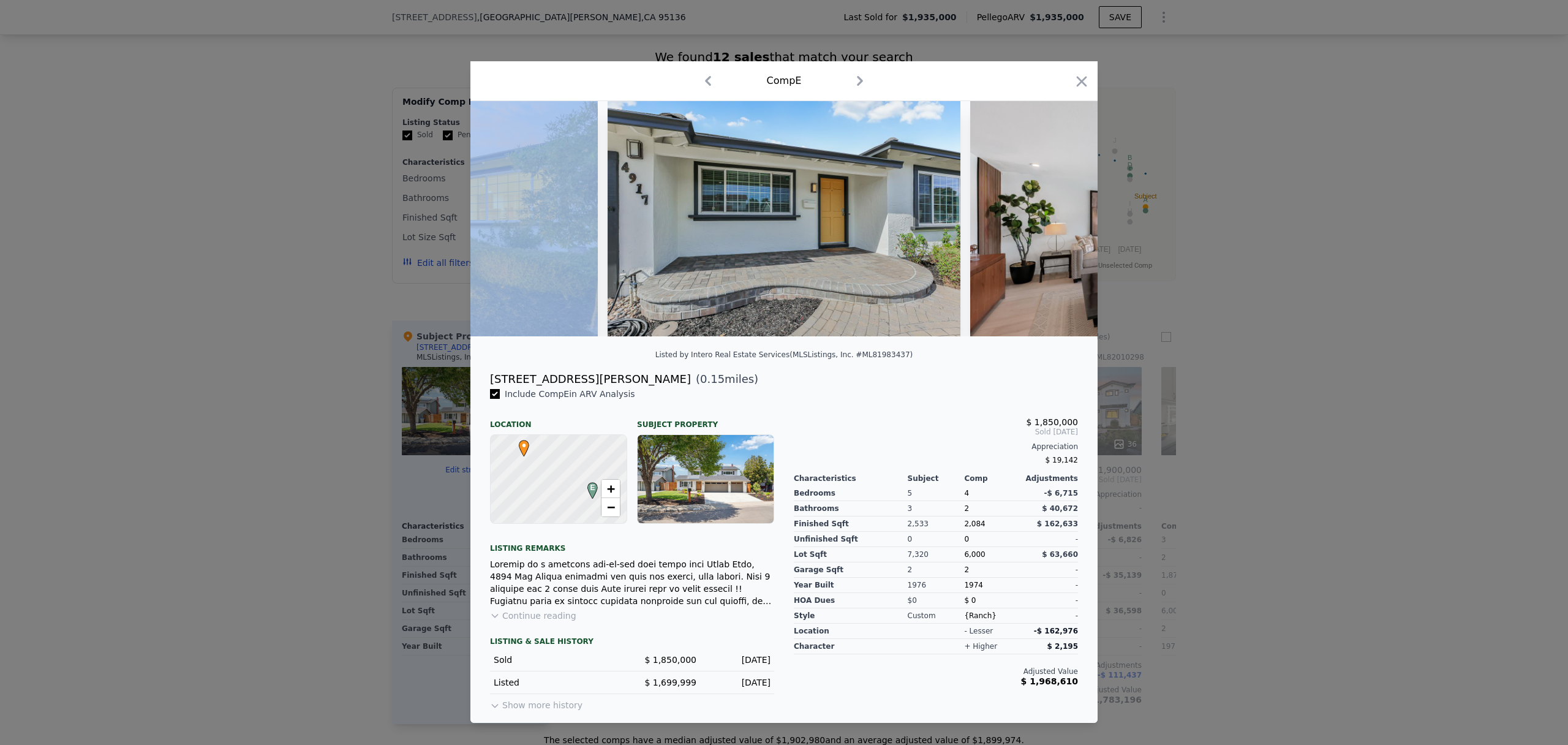
click at [1067, 219] on img at bounding box center [1146, 218] width 353 height 235
click at [1078, 84] on icon "button" at bounding box center [1082, 82] width 18 height 18
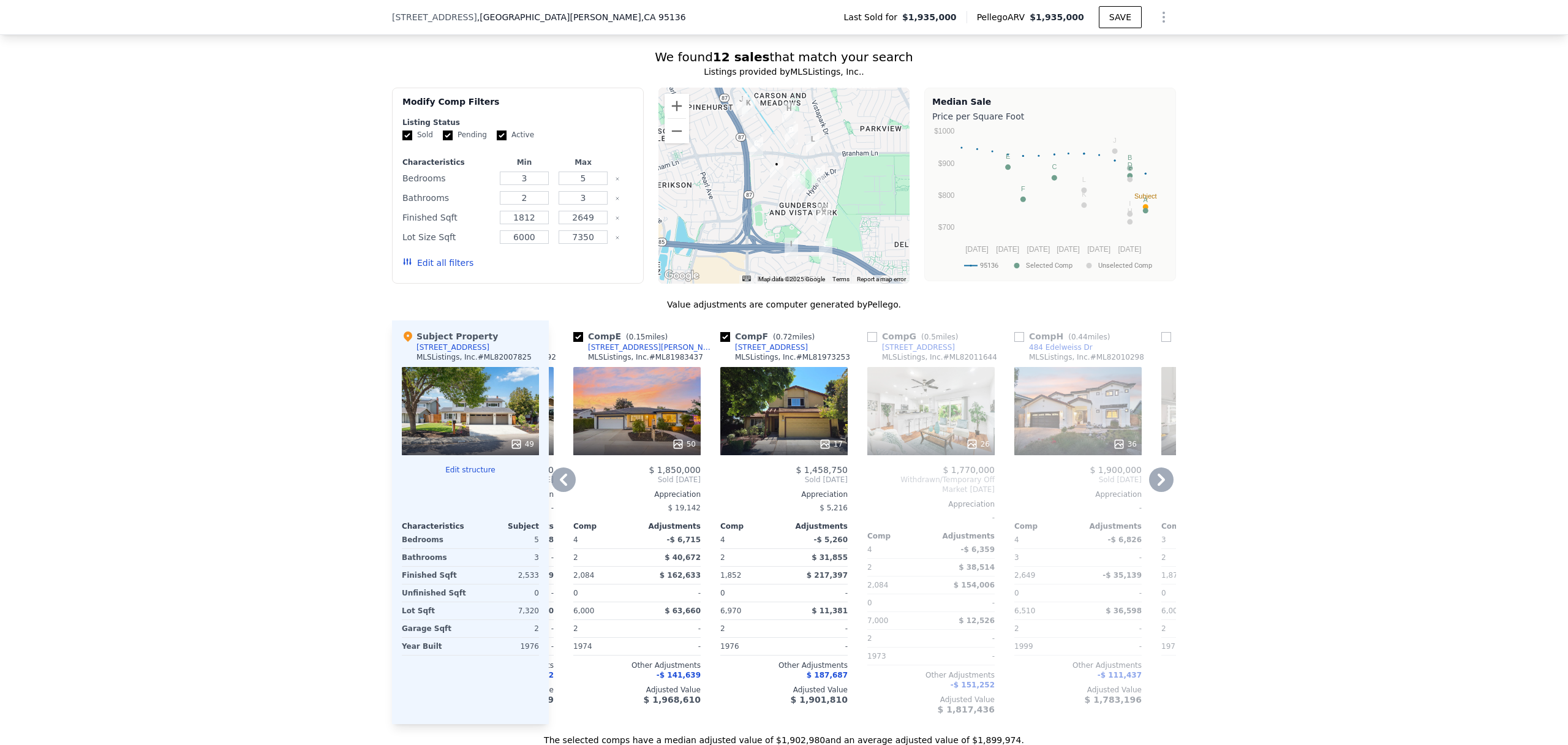
click at [563, 475] on icon at bounding box center [563, 480] width 25 height 25
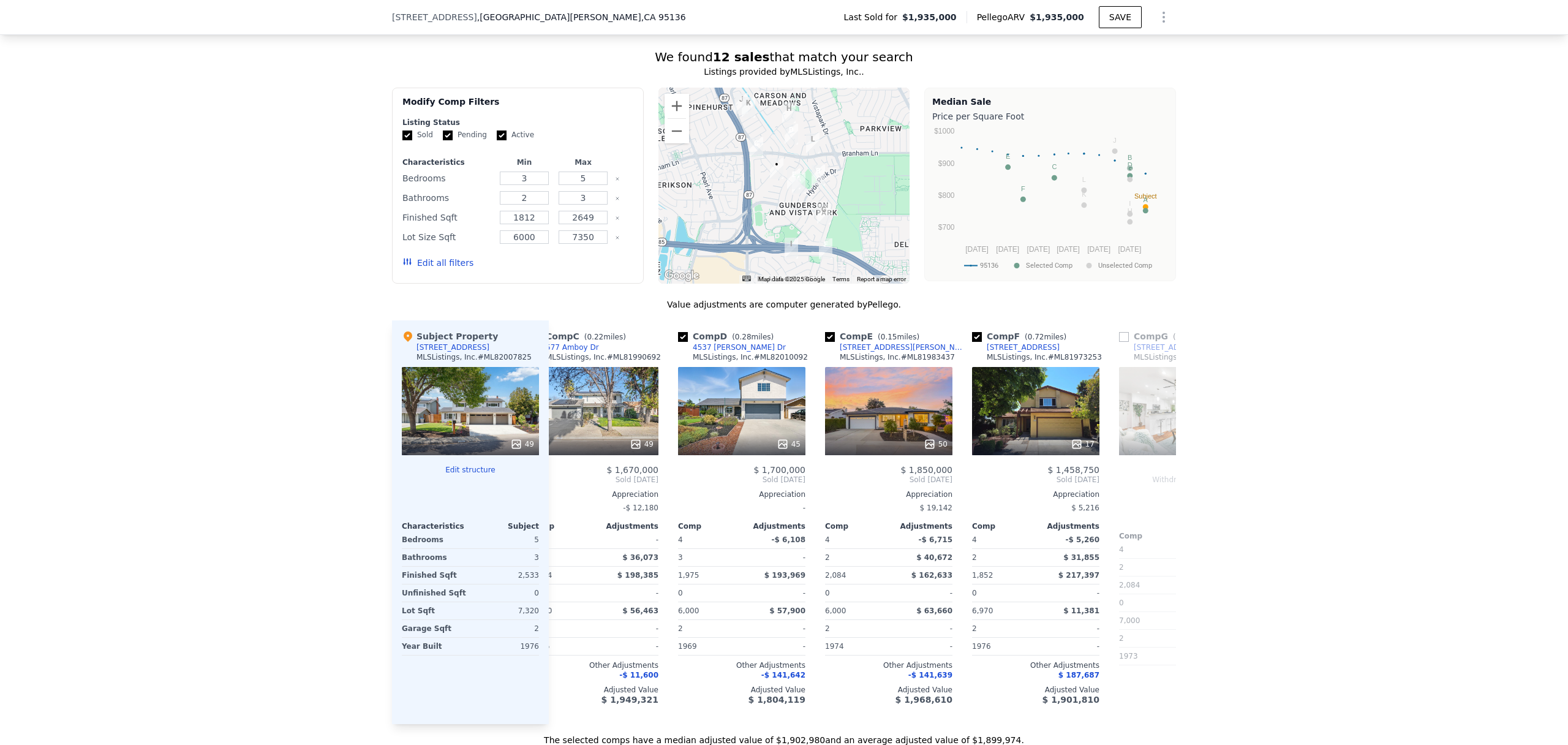
scroll to position [0, 284]
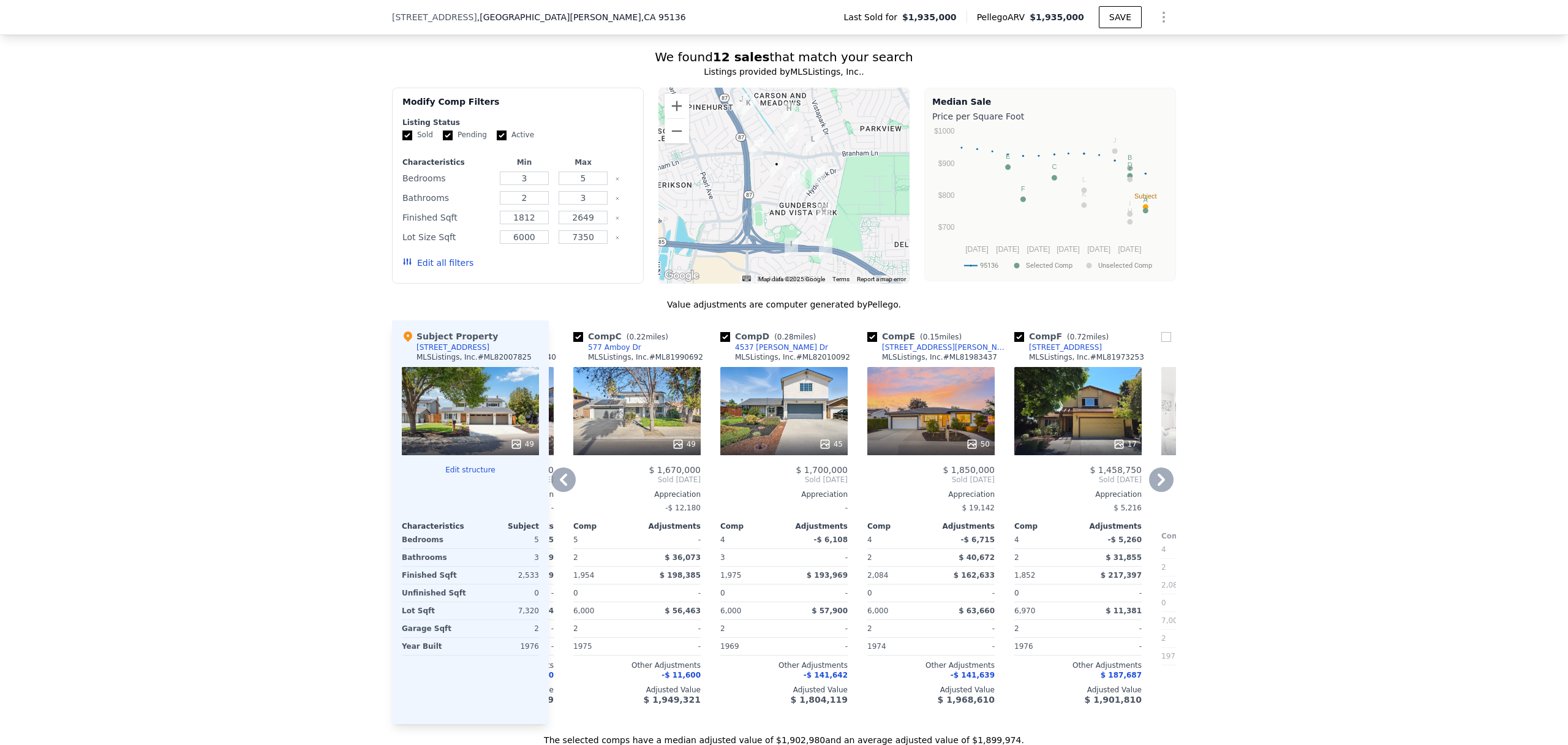
click at [563, 476] on div "Comp A ( 0.2 miles) 4957 New Compton Ct MLSListings, Inc. # ML82014691 75 $ 1,9…" at bounding box center [862, 522] width 628 height 404
click at [563, 476] on icon at bounding box center [563, 480] width 7 height 12
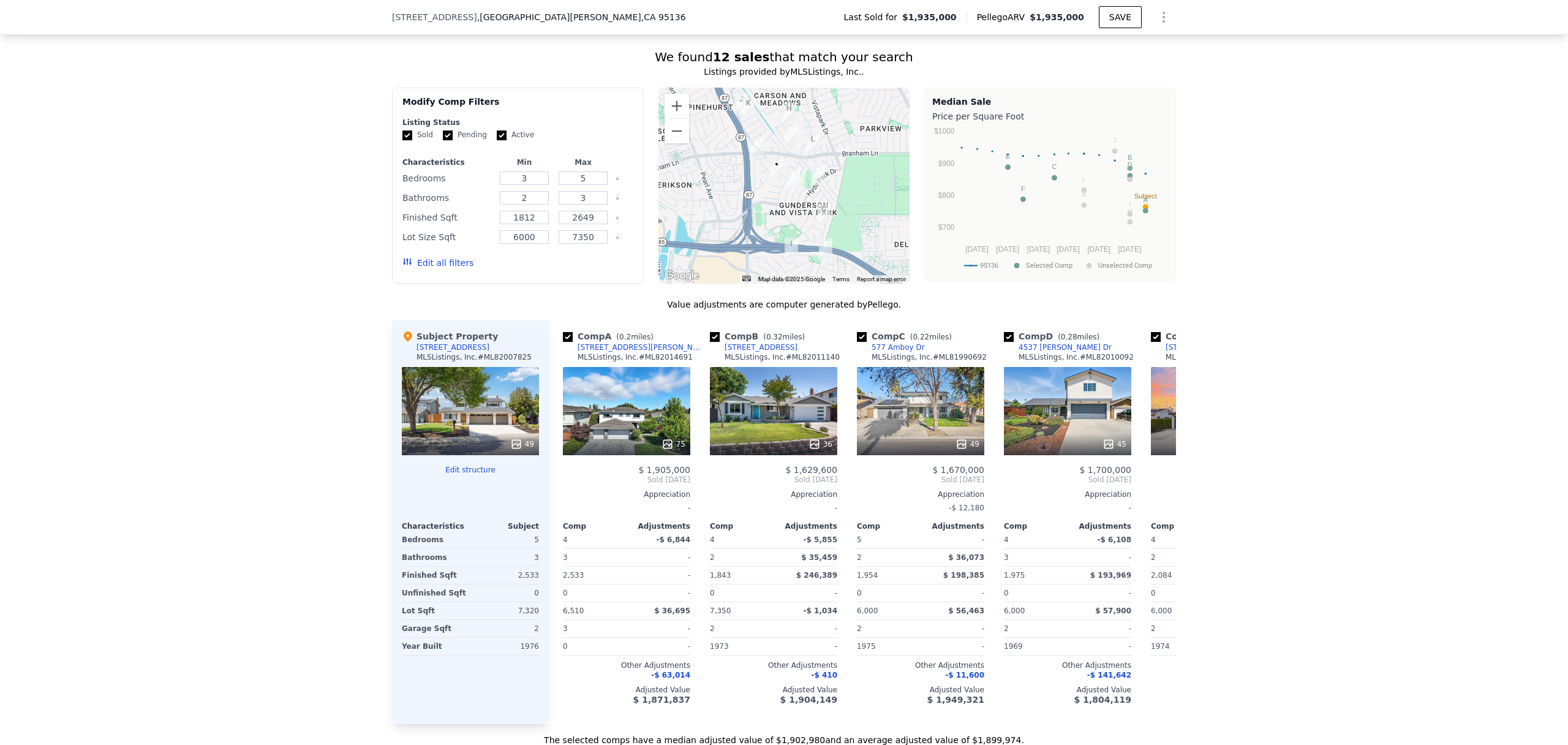
scroll to position [0, 0]
click at [564, 476] on span "Sold Aug 2025" at bounding box center [628, 480] width 127 height 10
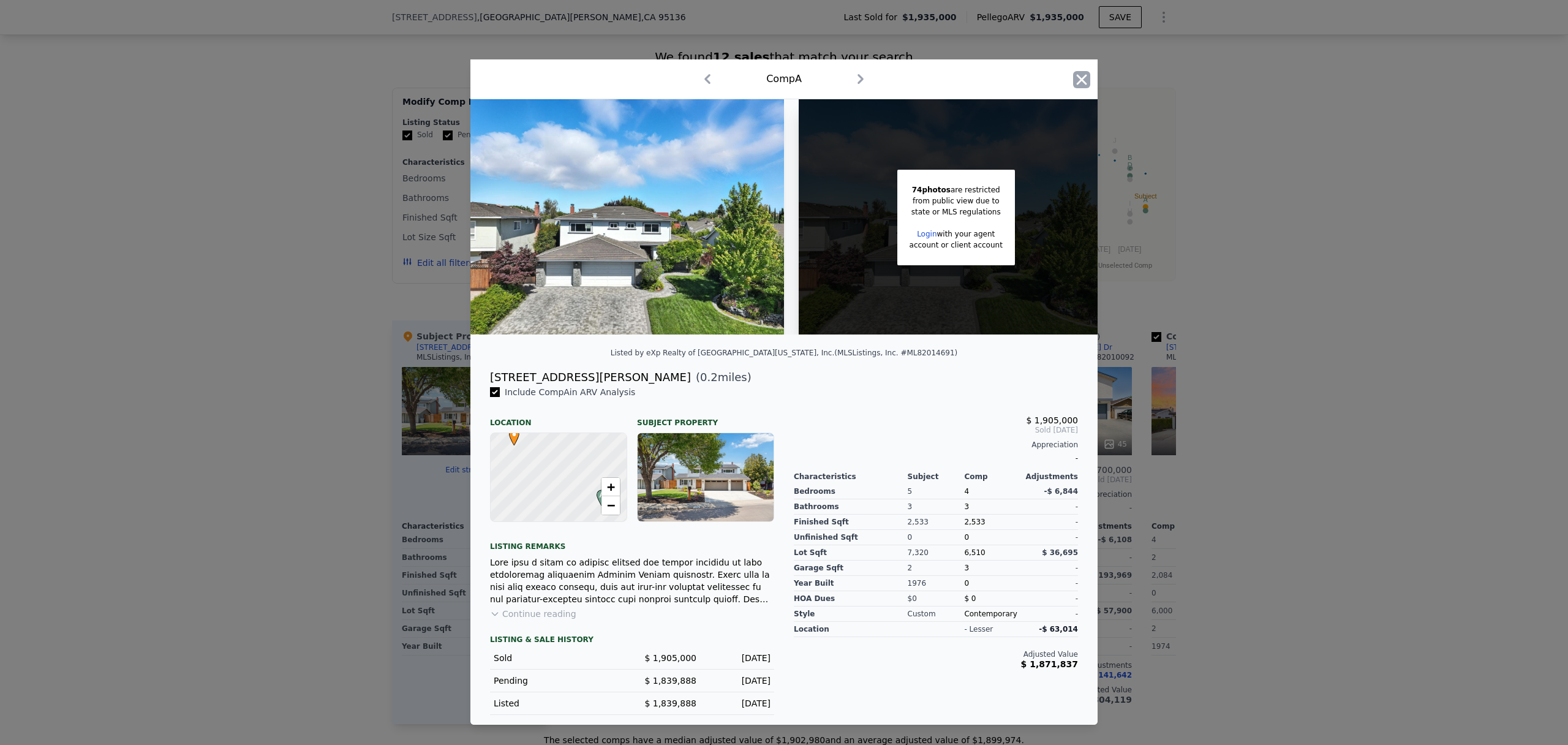
click at [1076, 80] on icon "button" at bounding box center [1082, 80] width 18 height 18
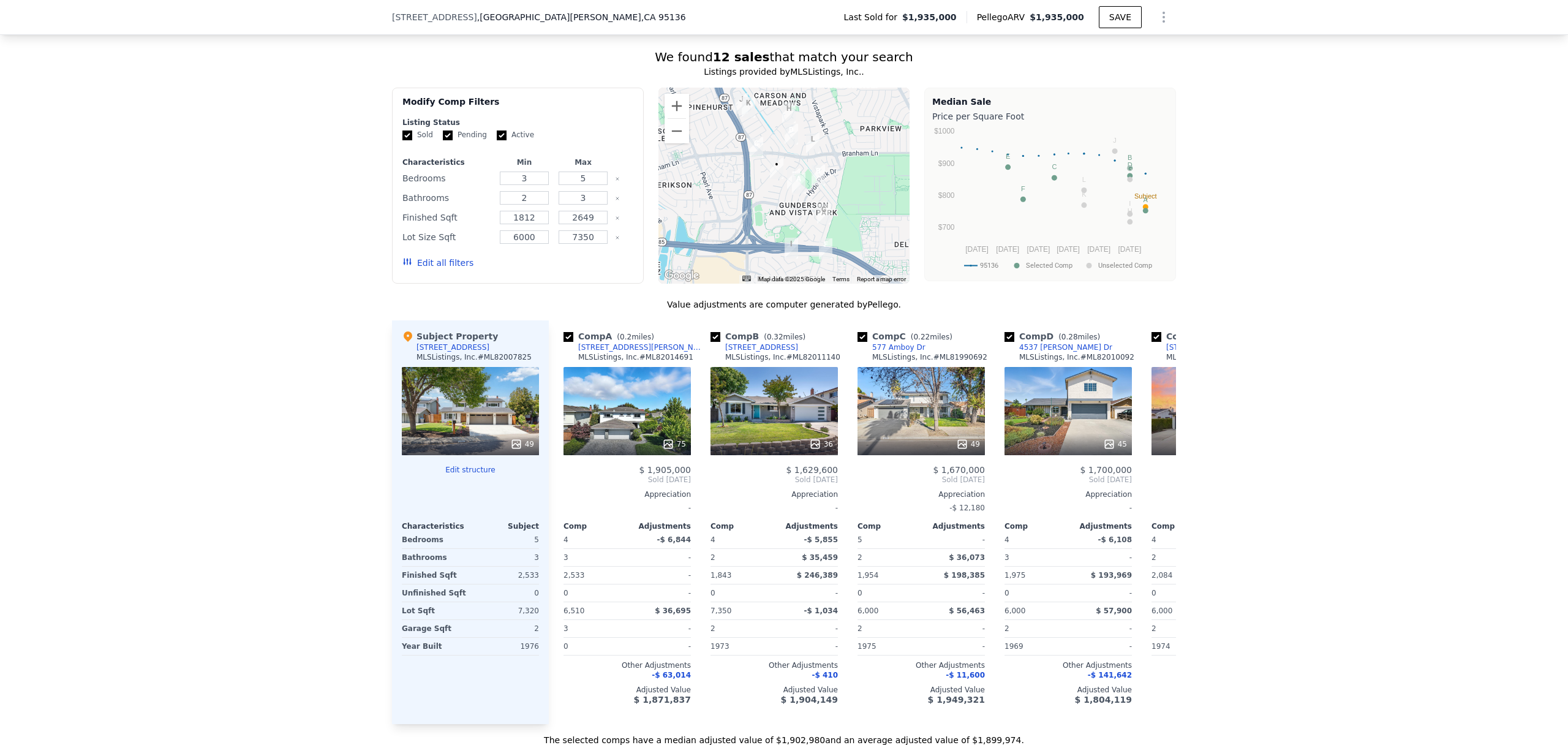
click at [529, 445] on div "49" at bounding box center [522, 444] width 24 height 12
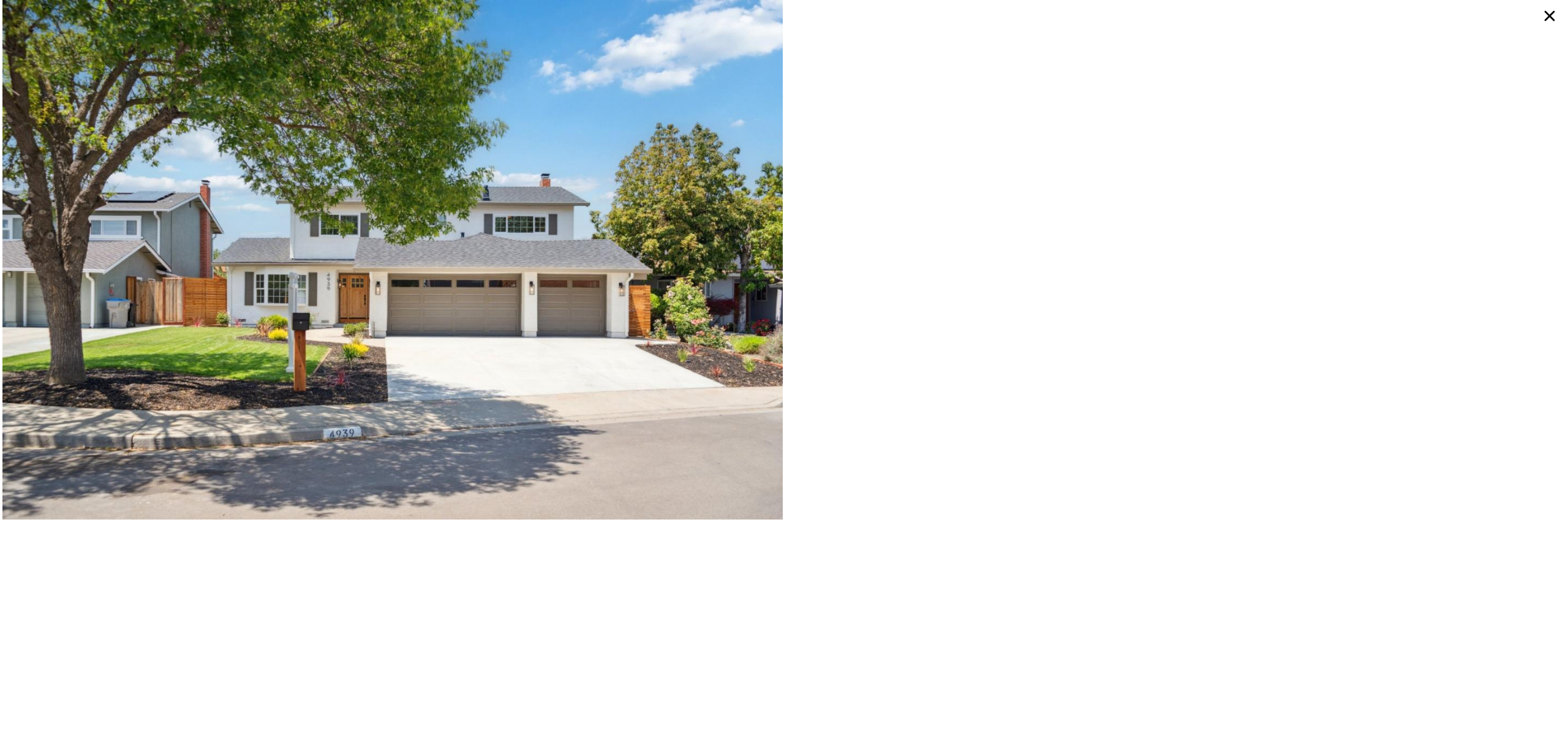
click at [1550, 13] on icon at bounding box center [1550, 16] width 22 height 22
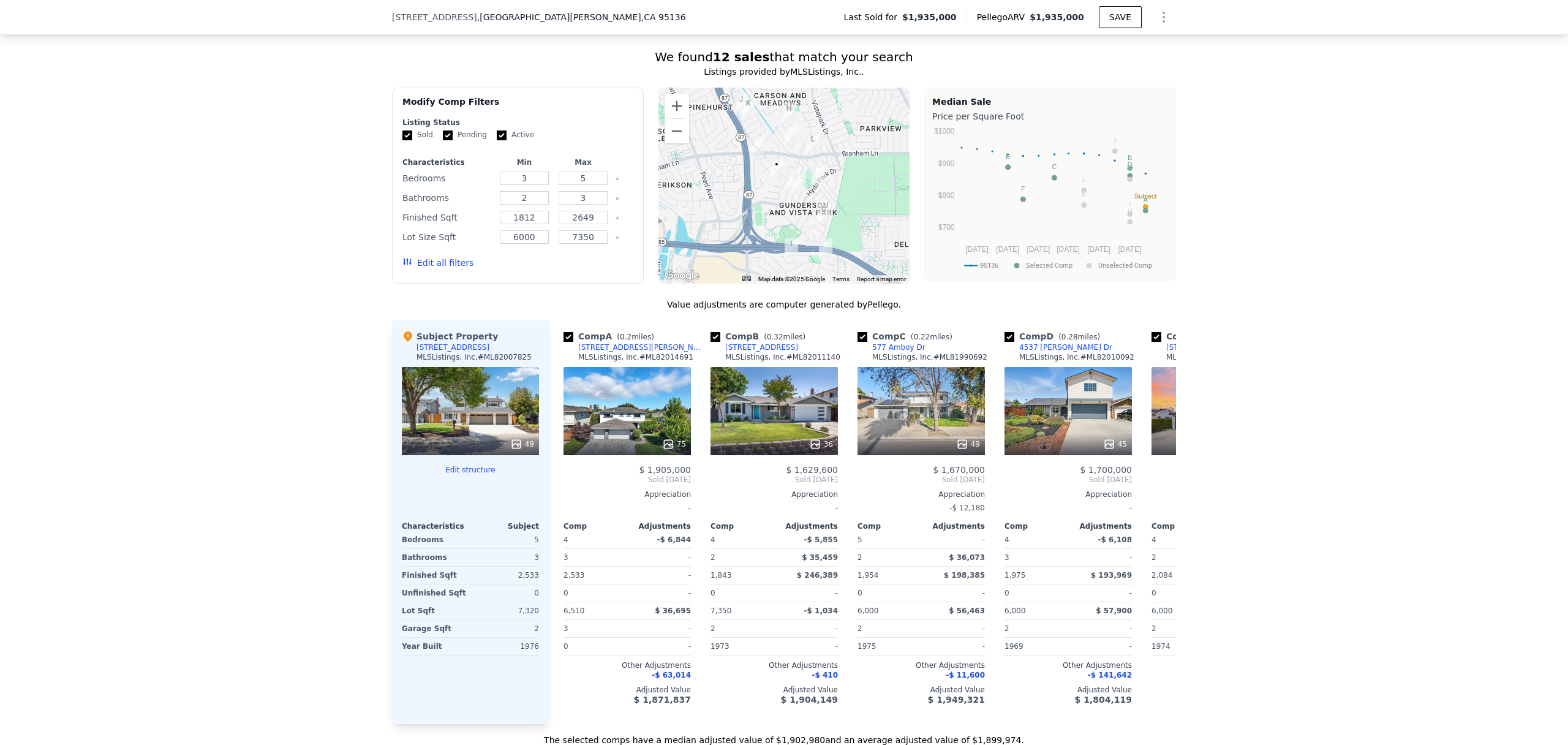
click at [524, 441] on div "49" at bounding box center [522, 444] width 24 height 12
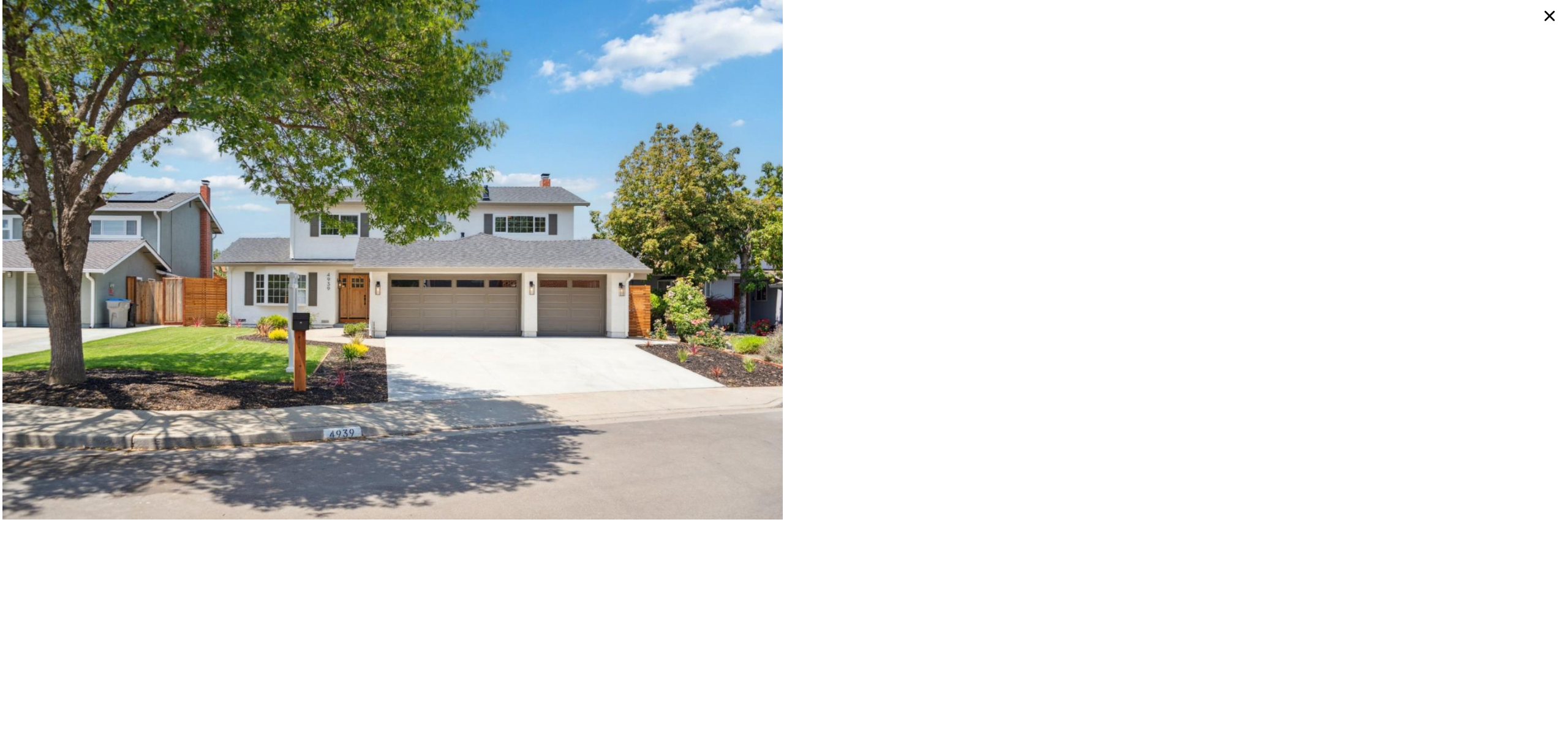
click at [1550, 12] on icon at bounding box center [1550, 16] width 22 height 22
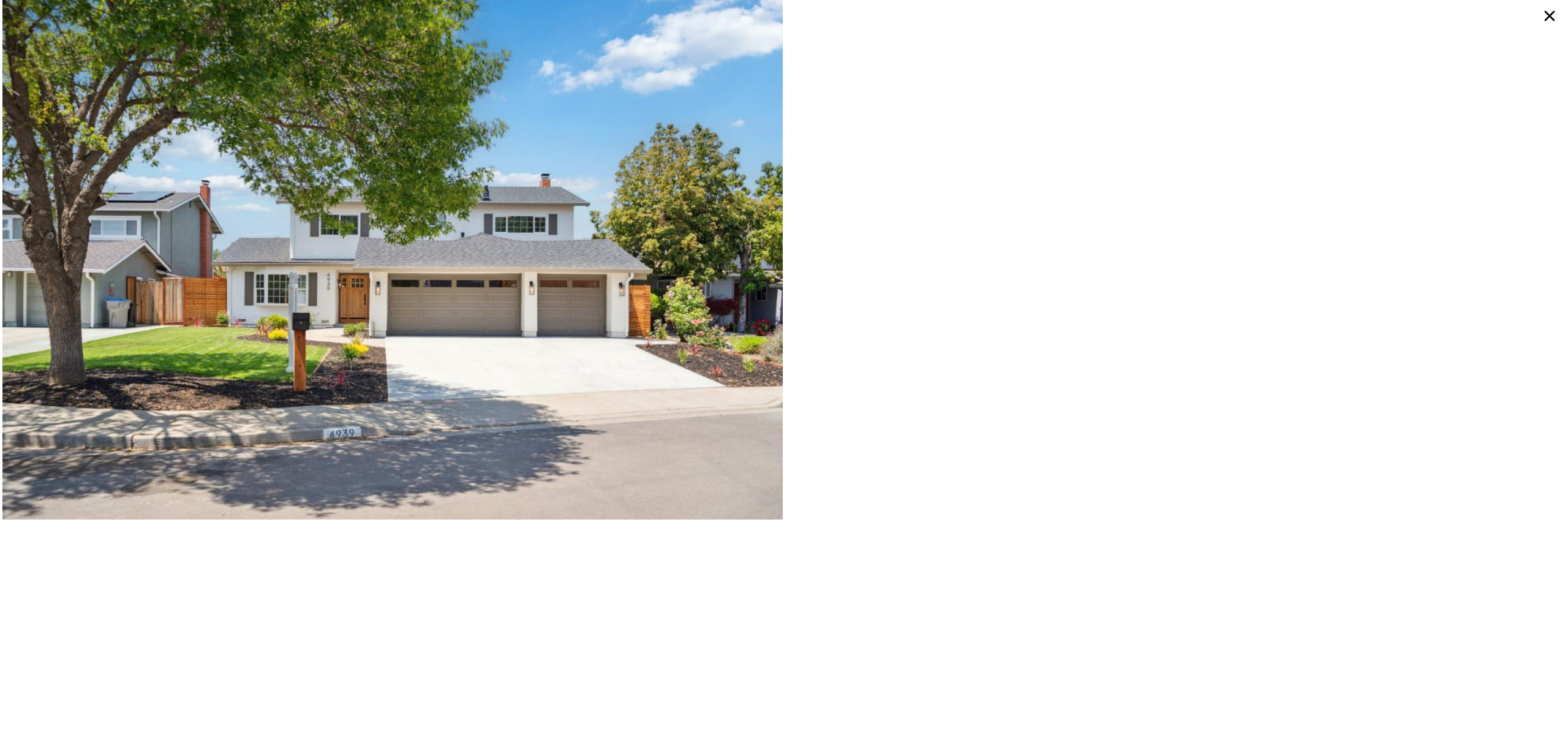
click at [1554, 18] on icon at bounding box center [1550, 16] width 22 height 22
